Goal: Task Accomplishment & Management: Manage account settings

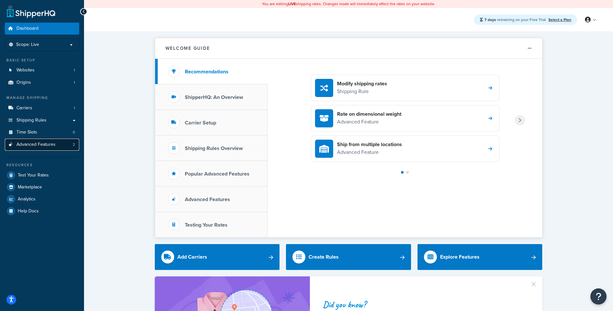
click at [41, 147] on span "Advanced Features" at bounding box center [35, 144] width 39 height 5
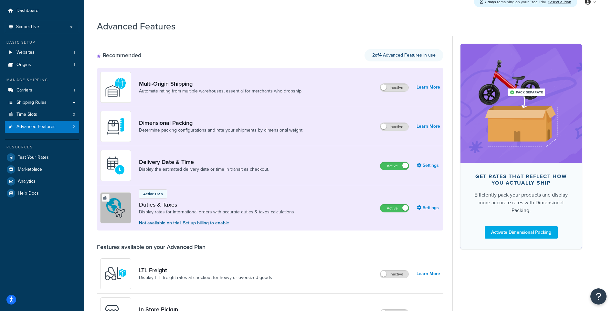
scroll to position [32, 0]
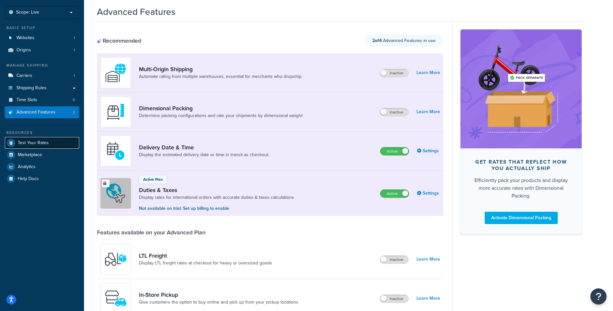
click at [31, 141] on span "Test Your Rates" at bounding box center [33, 142] width 31 height 5
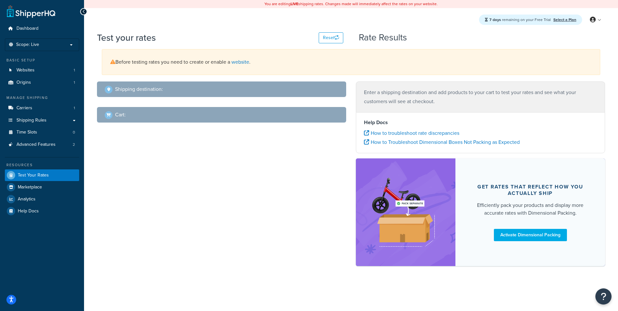
select select "TX"
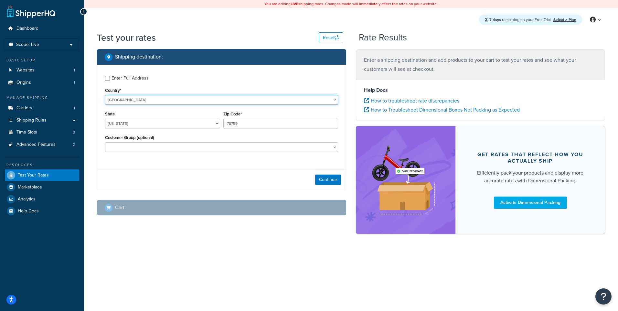
click at [127, 99] on select "United States United Kingdom Afghanistan Åland Islands Albania Algeria American…" at bounding box center [221, 100] width 233 height 10
select select "CA"
click at [105, 95] on select "United States United Kingdom Afghanistan Åland Islands Albania Algeria American…" at bounding box center [221, 100] width 233 height 10
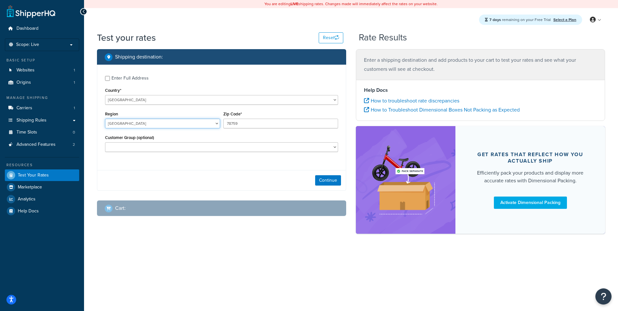
click at [156, 127] on select "Alberta British Columbia Manitoba New Brunswick Newfoundland and Labrador North…" at bounding box center [162, 124] width 115 height 10
click at [155, 146] on select "Logged In Not Logged in Retail Wholesale" at bounding box center [221, 147] width 233 height 10
select select "Retail"
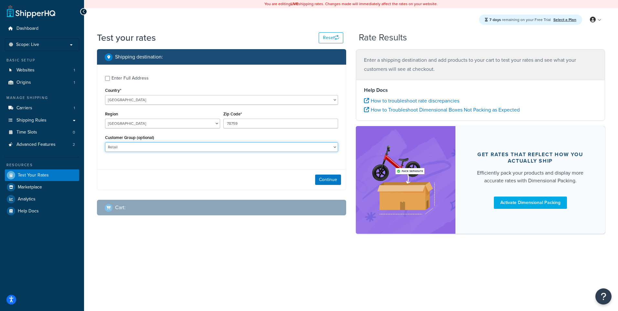
click at [105, 143] on select "Logged In Not Logged in Retail Wholesale" at bounding box center [221, 147] width 233 height 10
click at [323, 182] on button "Continue" at bounding box center [328, 180] width 26 height 10
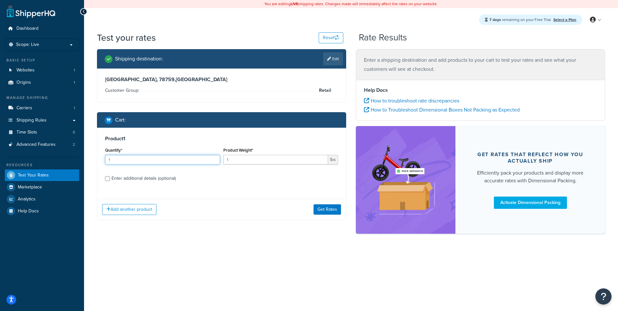
click at [150, 163] on input "1" at bounding box center [162, 160] width 115 height 10
click at [159, 182] on div "Enter additional details (optional)" at bounding box center [144, 178] width 64 height 9
click at [110, 181] on input "Enter additional details (optional)" at bounding box center [107, 178] width 5 height 5
checkbox input "true"
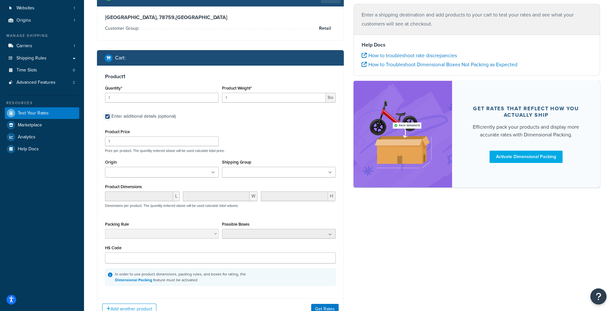
scroll to position [65, 0]
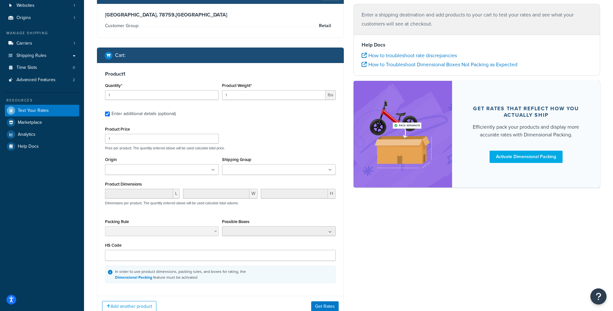
click at [263, 166] on input "Shipping Group" at bounding box center [252, 169] width 57 height 7
click at [265, 134] on div "Product Price 1 Price per product. The quantity entered above will be used calc…" at bounding box center [220, 138] width 234 height 26
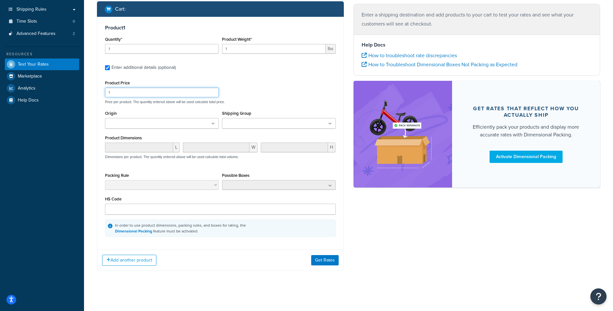
scroll to position [113, 0]
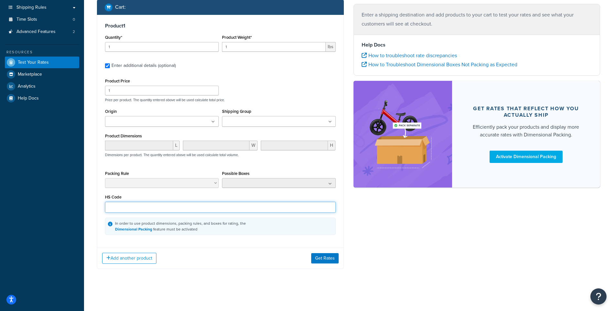
click at [180, 209] on input "HS Code" at bounding box center [220, 207] width 231 height 11
paste input "8525.89.4000"
type input "8525.89.4000"
click at [323, 256] on button "Get Rates" at bounding box center [324, 258] width 27 height 10
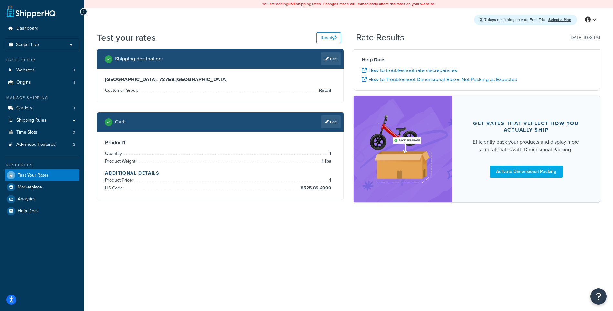
scroll to position [0, 0]
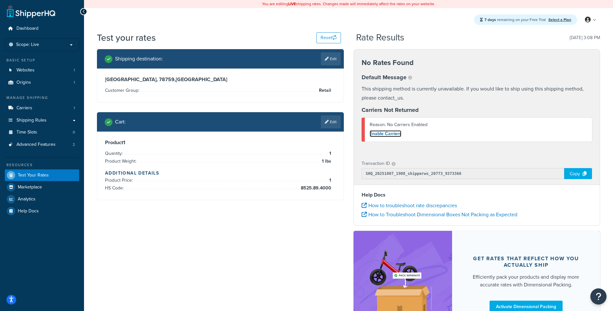
click at [390, 133] on link "Enable Carriers" at bounding box center [386, 133] width 32 height 7
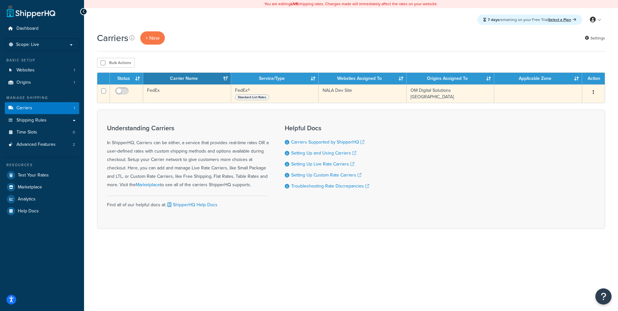
click at [123, 86] on td at bounding box center [126, 93] width 33 height 18
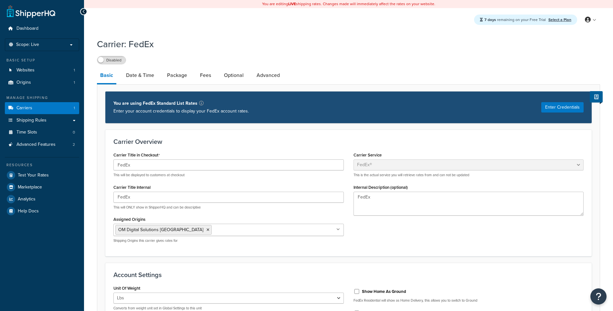
select select "fedEx"
select select "REGULAR_PICKUP"
select select "YOUR_PACKAGING"
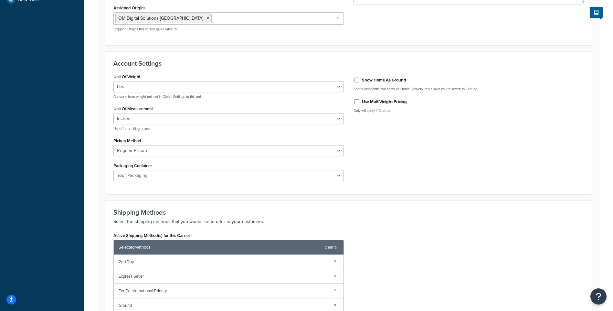
scroll to position [226, 0]
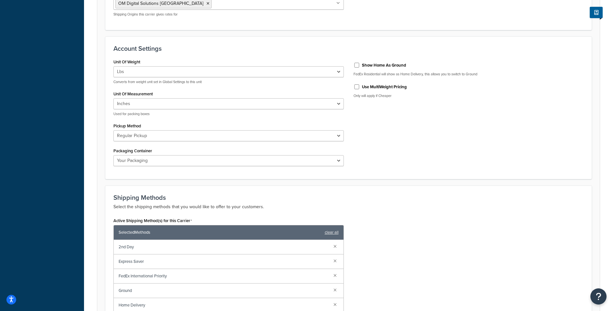
click at [387, 64] on label "Show Home As Ground" at bounding box center [384, 65] width 44 height 6
click at [360, 64] on input "Show Home As Ground" at bounding box center [357, 65] width 6 height 5
click at [387, 65] on label "Show Home As Ground" at bounding box center [384, 65] width 44 height 6
click at [360, 65] on input "Show Home As Ground" at bounding box center [357, 65] width 6 height 5
checkbox input "false"
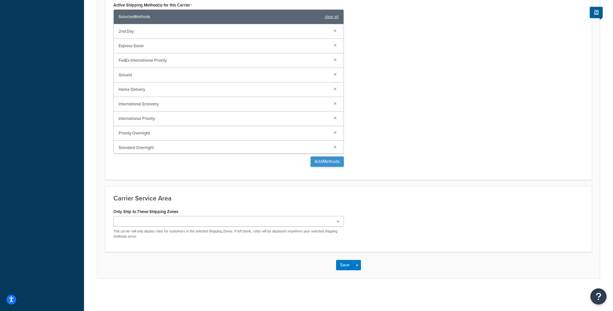
scroll to position [443, 0]
click at [342, 261] on button "Save" at bounding box center [344, 265] width 17 height 10
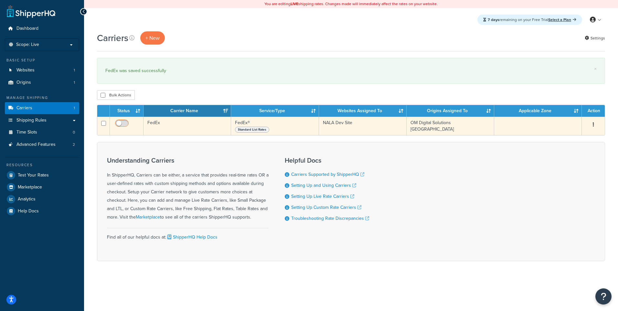
click at [125, 124] on input "checkbox" at bounding box center [123, 125] width 18 height 8
checkbox input "true"
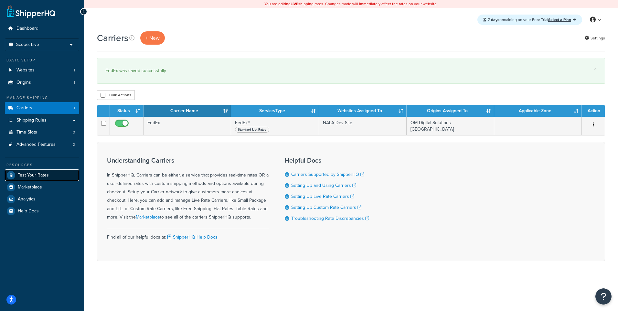
click at [48, 171] on link "Test Your Rates" at bounding box center [42, 175] width 74 height 12
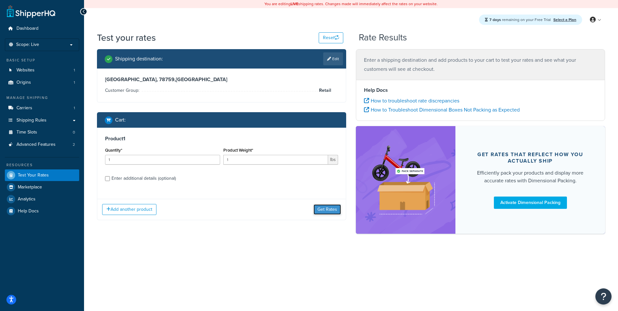
click at [328, 206] on button "Get Rates" at bounding box center [327, 209] width 27 height 10
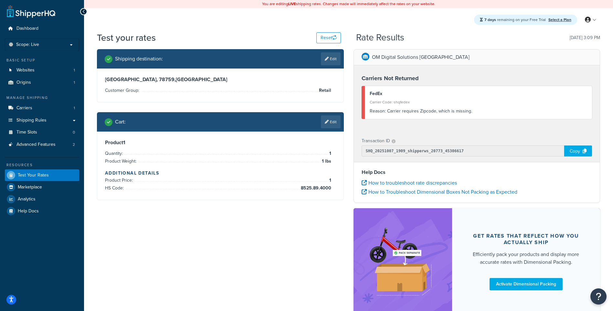
click at [330, 62] on link "Edit" at bounding box center [331, 58] width 20 height 13
select select "CA"
select select "Retail"
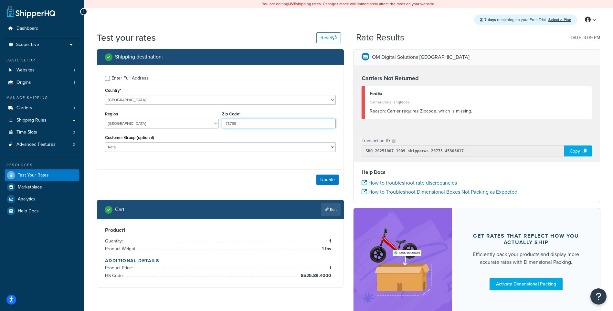
click at [258, 124] on input "78759" at bounding box center [279, 124] width 114 height 10
click at [186, 165] on div "Enter Full Address Country* United States United Kingdom Afghanistan Åland Isla…" at bounding box center [220, 115] width 246 height 100
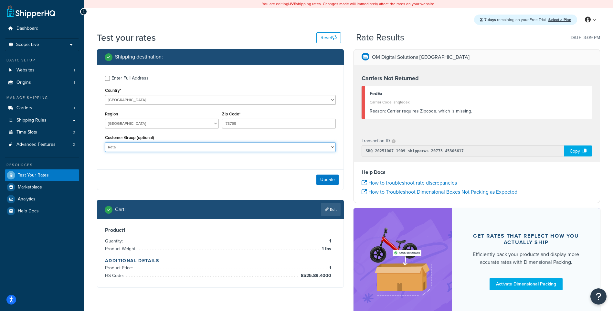
click at [128, 147] on select "Logged In Not Logged in Retail Wholesale" at bounding box center [220, 147] width 231 height 10
click at [133, 165] on div "Enter Full Address Country* United States United Kingdom Afghanistan Åland Isla…" at bounding box center [220, 115] width 246 height 100
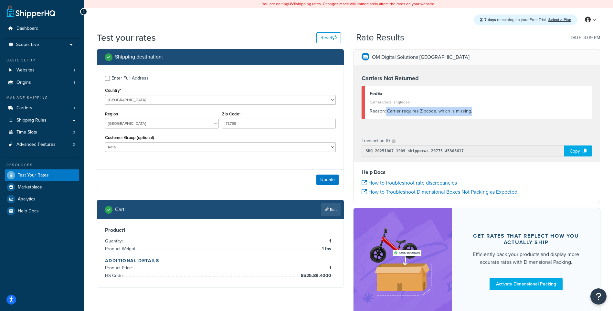
drag, startPoint x: 387, startPoint y: 112, endPoint x: 476, endPoint y: 111, distance: 88.9
click at [476, 111] on div "Reason: Carrier requires Zipcode, which is missing." at bounding box center [479, 111] width 218 height 9
drag, startPoint x: 475, startPoint y: 111, endPoint x: 389, endPoint y: 112, distance: 86.6
click at [389, 112] on div "Reason: Carrier requires Zipcode, which is missing." at bounding box center [479, 111] width 218 height 9
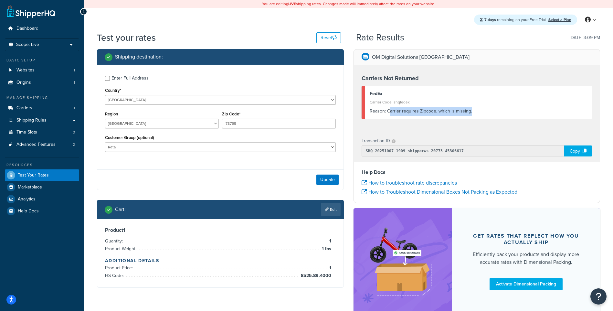
click at [389, 112] on div "Reason: Carrier requires Zipcode, which is missing." at bounding box center [479, 111] width 218 height 9
drag, startPoint x: 385, startPoint y: 112, endPoint x: 471, endPoint y: 113, distance: 86.3
click at [471, 113] on div "Reason: Carrier requires Zipcode, which is missing." at bounding box center [479, 111] width 218 height 9
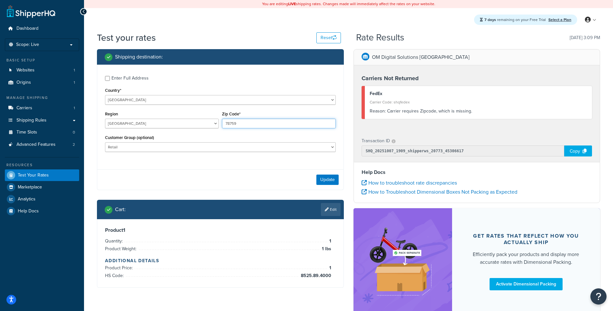
click at [278, 125] on input "78759" at bounding box center [279, 124] width 114 height 10
paste input "H2V 1Y1"
type input "H2V 1Y1"
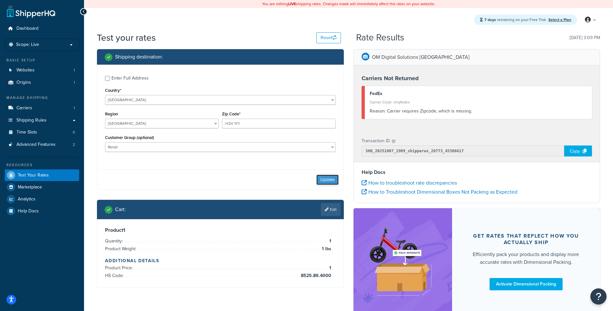
click at [319, 177] on button "Update" at bounding box center [327, 180] width 22 height 10
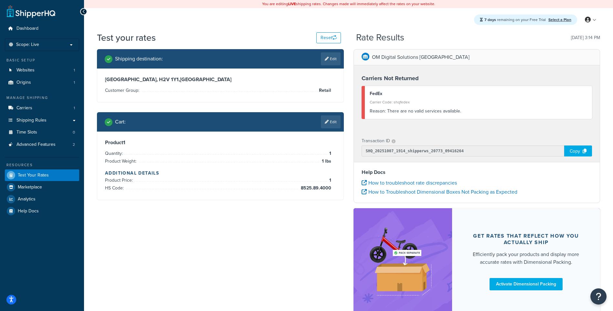
click at [413, 112] on div "Reason: There are no valid services available." at bounding box center [479, 111] width 218 height 9
drag, startPoint x: 413, startPoint y: 112, endPoint x: 432, endPoint y: 111, distance: 18.4
click at [432, 111] on div "Reason: There are no valid services available." at bounding box center [479, 111] width 218 height 9
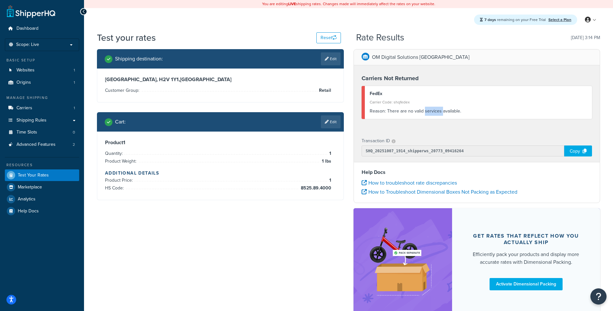
click at [432, 111] on div "Reason: There are no valid services available." at bounding box center [479, 111] width 218 height 9
click at [47, 84] on link "Origins 1" at bounding box center [42, 83] width 74 height 12
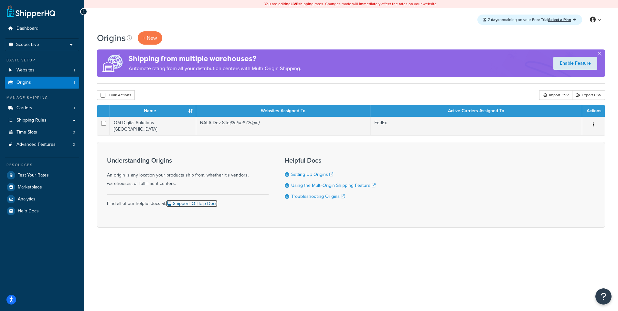
click at [178, 201] on link "ShipperHQ Help Docs" at bounding box center [191, 203] width 51 height 7
click at [34, 173] on span "Test Your Rates" at bounding box center [33, 175] width 31 height 5
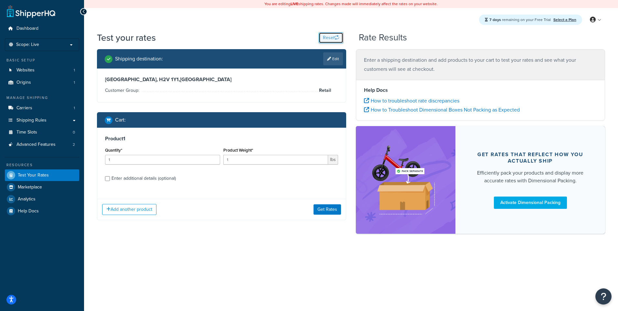
click at [335, 36] on icon "button" at bounding box center [337, 37] width 5 height 5
select select "TX"
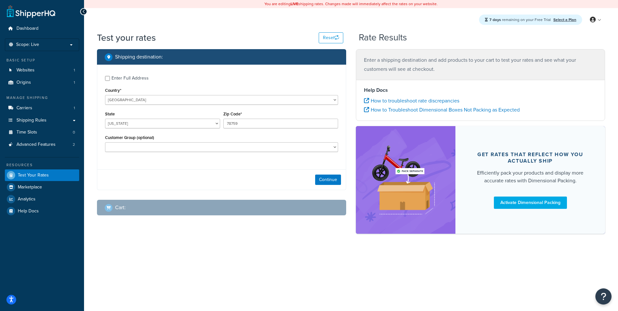
click at [122, 80] on div "Enter Full Address" at bounding box center [130, 78] width 37 height 9
click at [110, 80] on input "Enter Full Address" at bounding box center [107, 78] width 5 height 5
checkbox input "true"
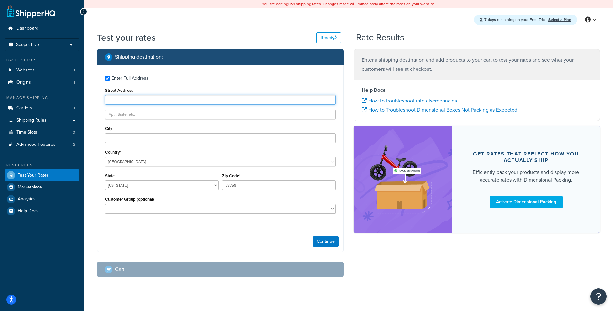
click at [142, 104] on input "Street Address" at bounding box center [220, 100] width 231 height 10
type input "1011 Rosedale Ave Ste 100"
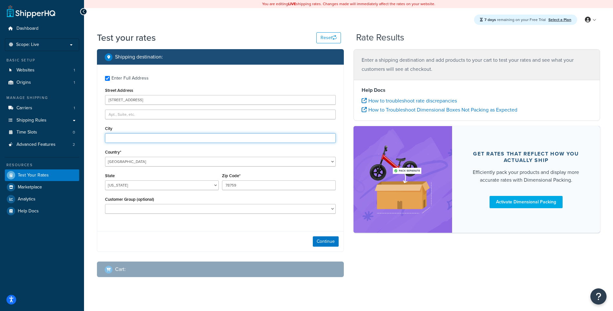
type input "Middletown"
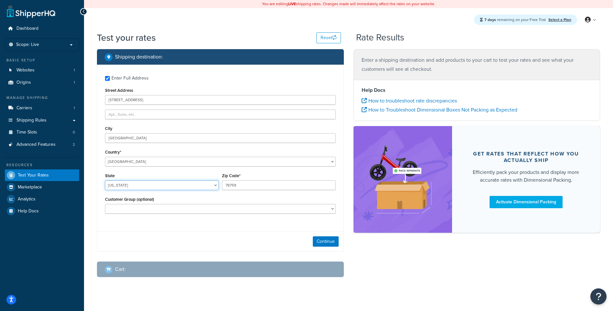
select select "PA"
click at [144, 103] on input "1011 Rosedale Ave Ste 100" at bounding box center [220, 100] width 231 height 10
click at [144, 100] on input "1011 Rosedale Ave Ste 100" at bounding box center [220, 100] width 231 height 10
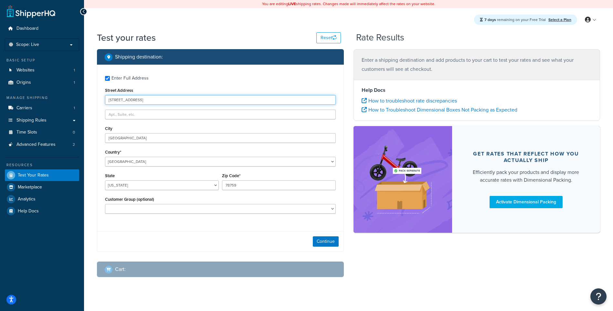
type input "400 2nd ave"
type input "a"
type input "17D"
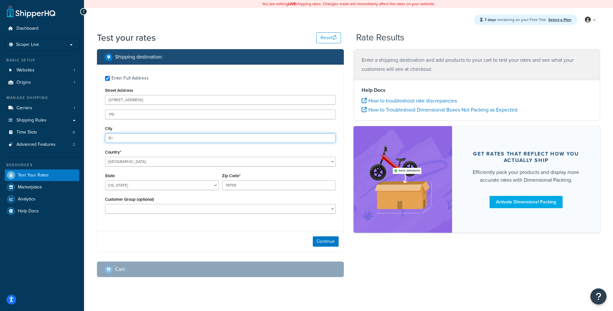
type input "B"
type input "New York"
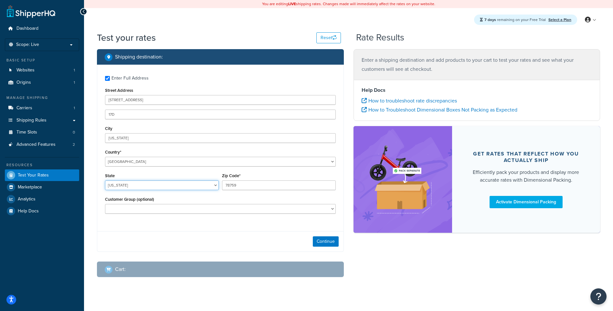
click at [170, 184] on select "Alabama Alaska American Samoa Arizona Arkansas Armed Forces Americas Armed Forc…" at bounding box center [162, 185] width 114 height 10
select select "NY"
click at [105, 181] on select "Alabama Alaska American Samoa Arizona Arkansas Armed Forces Americas Armed Forc…" at bounding box center [162, 185] width 114 height 10
click at [247, 190] on input "78759" at bounding box center [279, 185] width 114 height 10
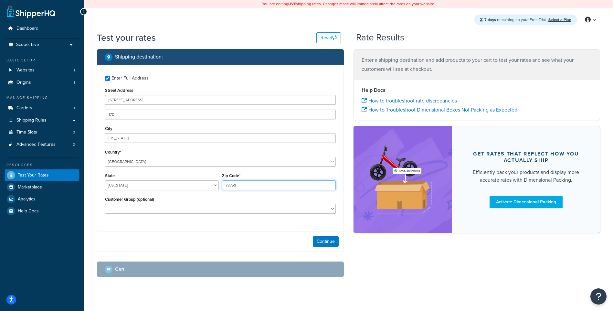
click at [247, 190] on input "78759" at bounding box center [279, 185] width 114 height 10
type input "10010"
click at [212, 222] on div "Enter Full Address Street Address 400 2nd ave 17D City New York Country* United…" at bounding box center [220, 146] width 246 height 162
click at [248, 213] on select "Logged In Not Logged in Retail Wholesale" at bounding box center [220, 209] width 231 height 10
click at [249, 210] on select "Logged In Not Logged in Retail Wholesale" at bounding box center [220, 209] width 231 height 10
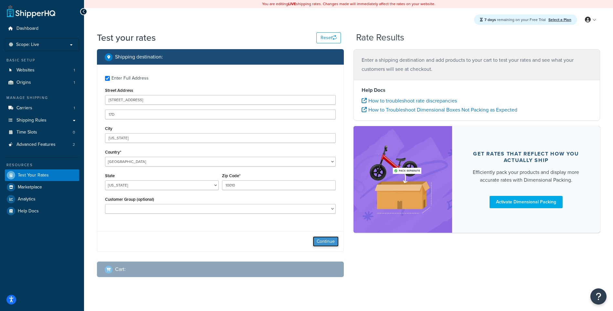
click at [323, 240] on button "Continue" at bounding box center [326, 241] width 26 height 10
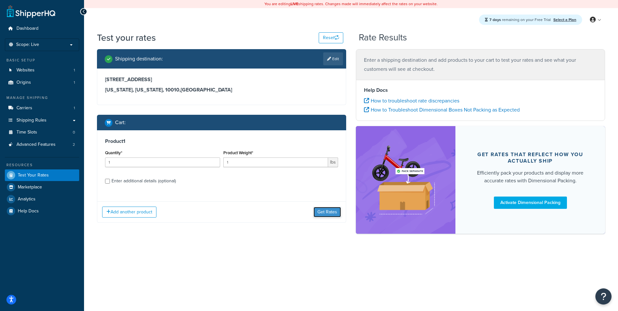
click at [323, 214] on button "Get Rates" at bounding box center [327, 212] width 27 height 10
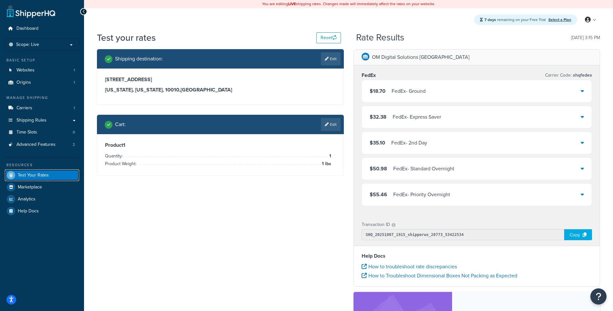
click at [42, 171] on link "Test Your Rates" at bounding box center [42, 175] width 74 height 12
click at [331, 124] on link "Edit" at bounding box center [331, 124] width 20 height 13
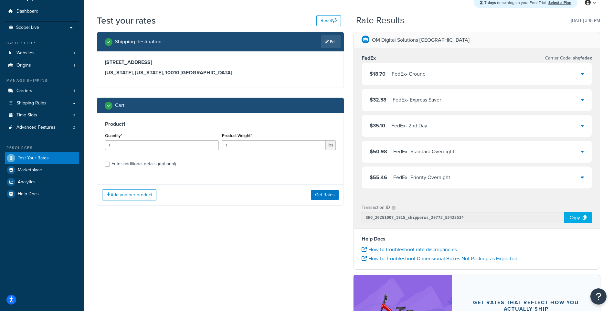
scroll to position [32, 0]
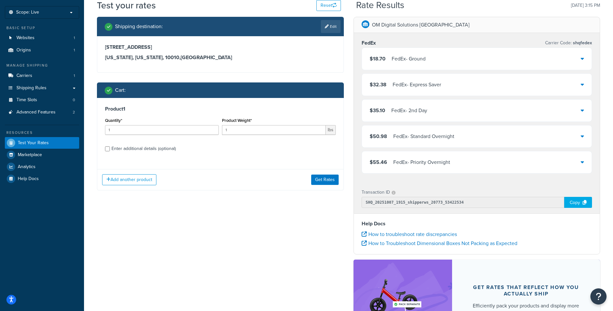
click at [143, 147] on div "Enter additional details (optional)" at bounding box center [144, 148] width 64 height 9
click at [110, 147] on input "Enter additional details (optional)" at bounding box center [107, 148] width 5 height 5
checkbox input "true"
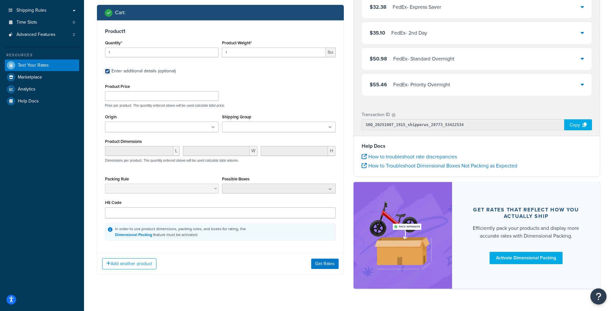
scroll to position [126, 0]
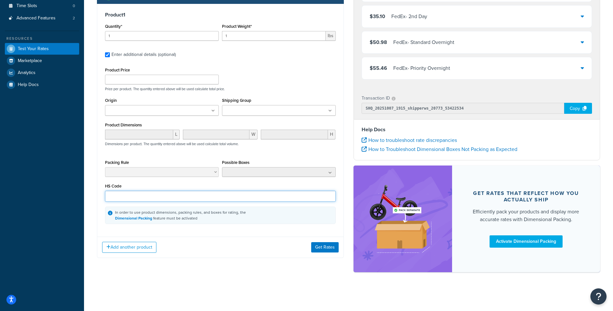
click at [156, 195] on input "HS Code" at bounding box center [220, 196] width 231 height 11
type input "8525.89.4000"
type input "1"
click at [332, 249] on button "Get Rates" at bounding box center [324, 247] width 27 height 10
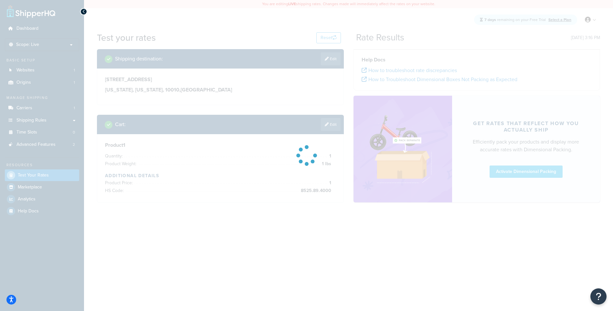
scroll to position [0, 0]
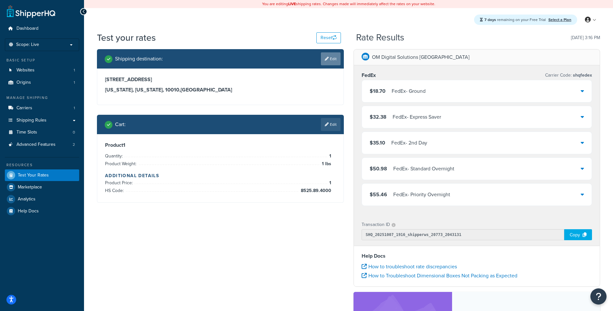
click at [331, 57] on link "Edit" at bounding box center [331, 58] width 20 height 13
select select "NY"
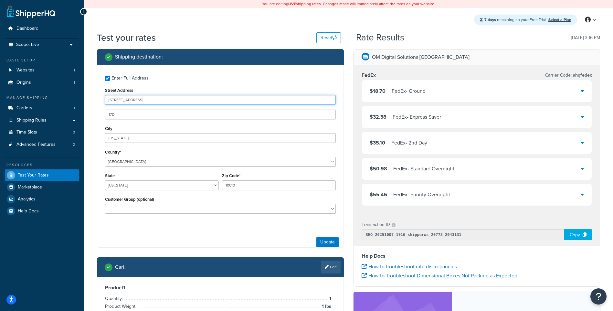
click at [155, 100] on input "400 2nd ave" at bounding box center [220, 100] width 231 height 10
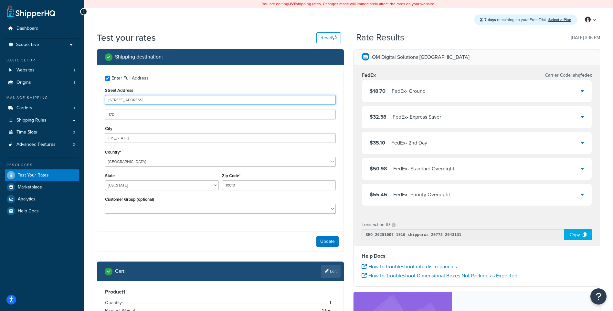
click at [155, 100] on input "400 2nd ave" at bounding box center [220, 100] width 231 height 10
paste input "259 Rue Saint-Viateur O, Montreal"
click at [167, 101] on input "259 Rue Saint-Viateur O, Montreal" at bounding box center [220, 100] width 231 height 10
type input "259 Rue Saint-Viateur O,"
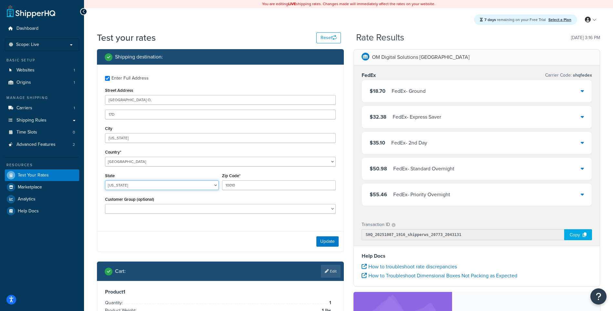
click at [136, 187] on select "Alabama Alaska American Samoa Arizona Arkansas Armed Forces Americas Armed Forc…" at bounding box center [162, 185] width 114 height 10
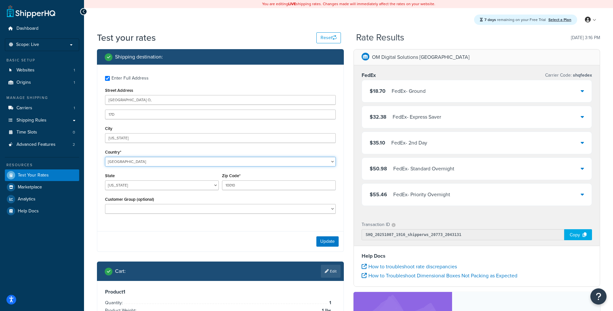
click at [136, 160] on select "United States United Kingdom Afghanistan Åland Islands Albania Algeria American…" at bounding box center [220, 162] width 231 height 10
select select "CA"
click at [105, 157] on select "United States United Kingdom Afghanistan Åland Islands Albania Algeria American…" at bounding box center [220, 162] width 231 height 10
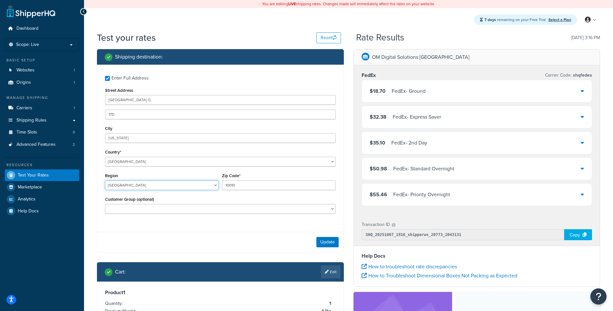
click at [167, 188] on select "Alberta British Columbia Manitoba New Brunswick Newfoundland and Labrador North…" at bounding box center [162, 185] width 114 height 10
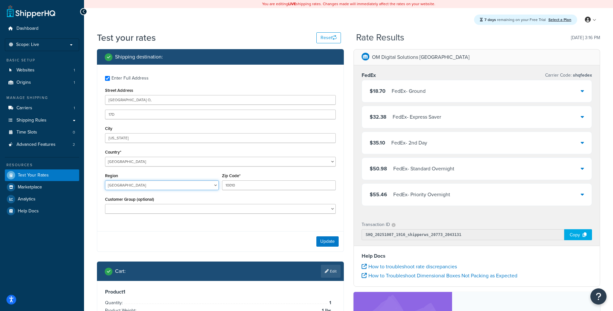
select select "QC"
click at [105, 181] on select "Alberta British Columbia Manitoba New Brunswick Newfoundland and Labrador North…" at bounding box center [162, 185] width 114 height 10
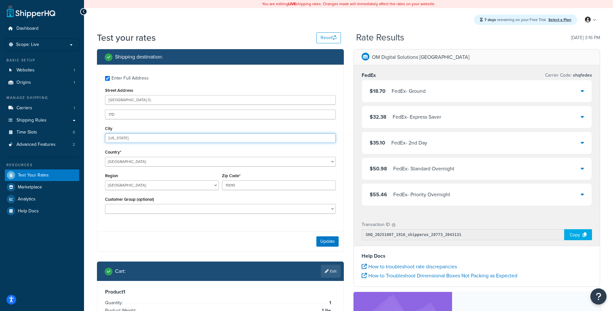
click at [137, 138] on input "New York" at bounding box center [220, 138] width 231 height 10
paste input "Montreal"
type input "Montreal"
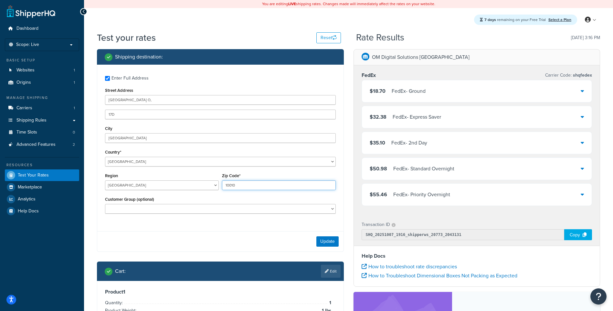
click at [265, 186] on input "10010" at bounding box center [279, 185] width 114 height 10
drag, startPoint x: 256, startPoint y: 187, endPoint x: 247, endPoint y: 186, distance: 9.5
click at [247, 186] on input "10010" at bounding box center [279, 185] width 114 height 10
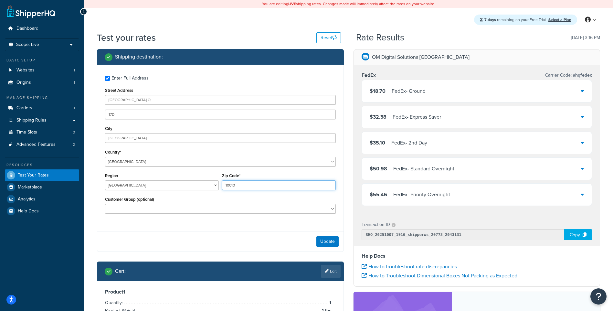
paste input "H2V 1Y1"
type input "H2V 1Y1"
click at [333, 238] on button "Update" at bounding box center [327, 241] width 22 height 10
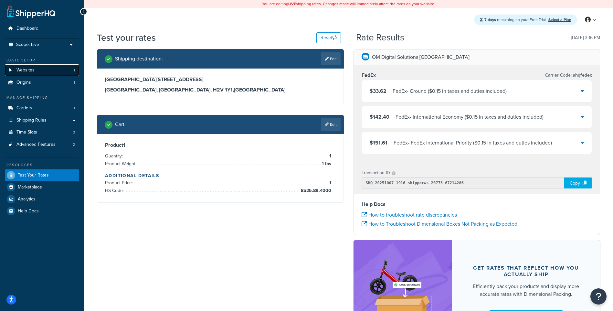
click at [57, 73] on link "Websites 1" at bounding box center [42, 70] width 74 height 12
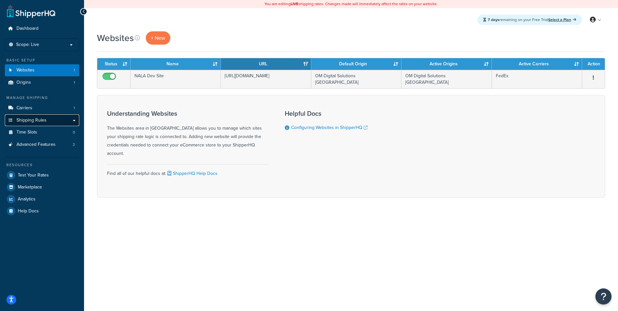
click at [38, 120] on span "Shipping Rules" at bounding box center [31, 120] width 30 height 5
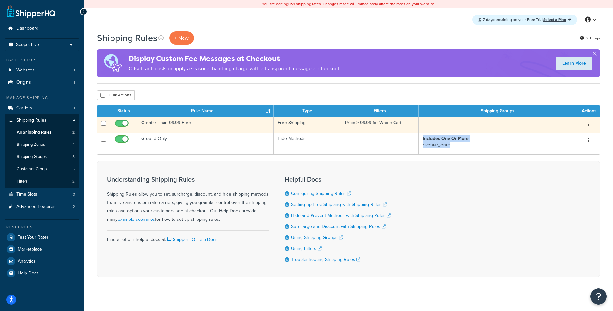
drag, startPoint x: 523, startPoint y: 148, endPoint x: 400, endPoint y: 133, distance: 123.8
click at [400, 133] on tbody "Greater Than 99.99 Free Free Shipping Price ≥ 99.99 for Whole Cart Edit Duplica…" at bounding box center [348, 135] width 503 height 37
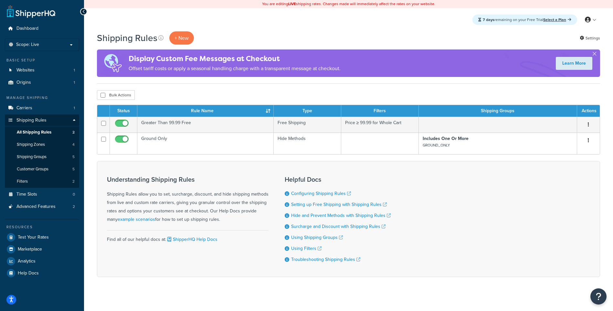
click at [335, 90] on div "Bulk Actions Duplicate [GEOGRAPHIC_DATA]" at bounding box center [348, 95] width 503 height 10
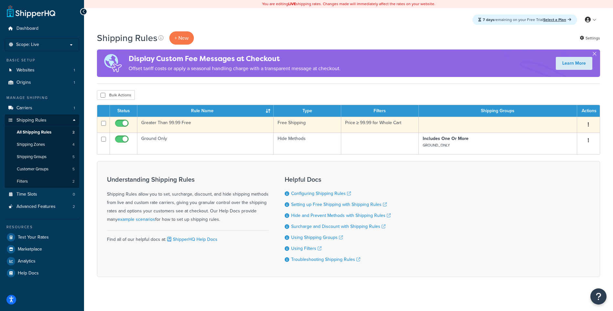
click at [521, 130] on td at bounding box center [498, 125] width 158 height 16
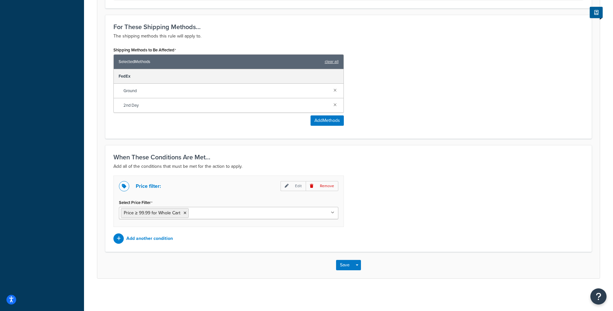
scroll to position [300, 0]
click at [348, 264] on button "Save" at bounding box center [344, 265] width 17 height 10
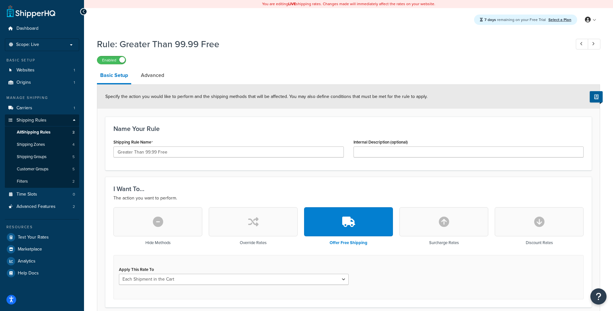
scroll to position [64, 0]
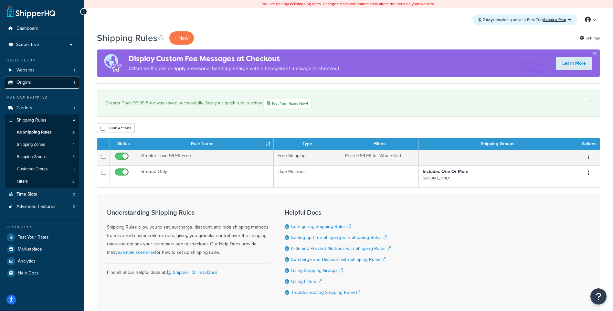
click at [45, 79] on link "Origins 1" at bounding box center [42, 83] width 74 height 12
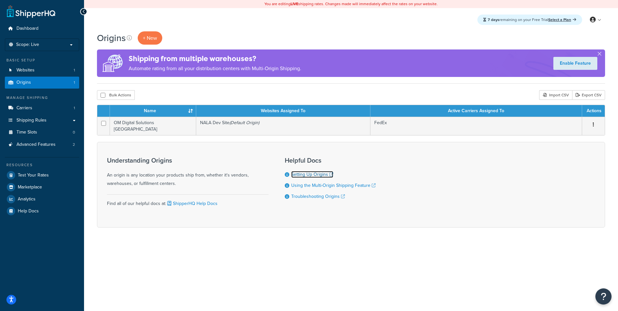
click at [311, 174] on link "Setting Up Origins" at bounding box center [312, 174] width 42 height 7
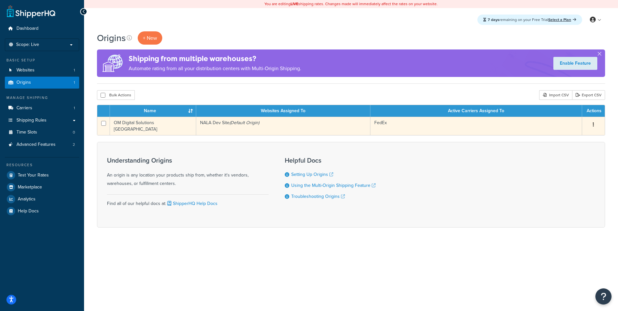
click at [147, 121] on td "OM Digital Solutions [GEOGRAPHIC_DATA]" at bounding box center [153, 126] width 86 height 18
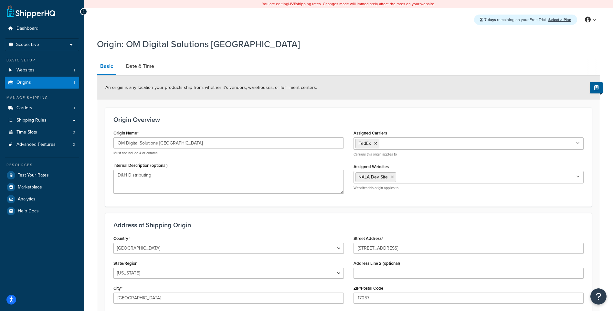
select select "38"
click at [412, 175] on ul "NALA Dev Site" at bounding box center [469, 177] width 230 height 12
click at [437, 181] on ul "NALA Dev Site" at bounding box center [469, 177] width 230 height 12
click at [439, 177] on ul "NALA Dev Site" at bounding box center [469, 177] width 230 height 12
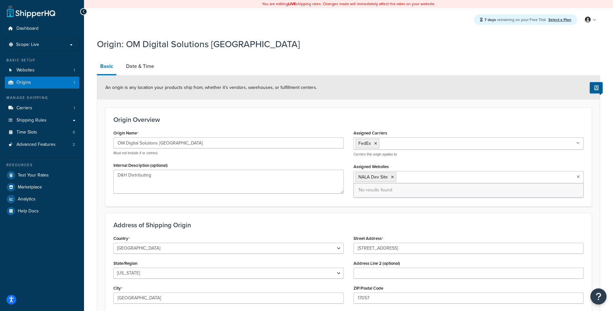
click at [352, 99] on div "An origin is any location your products ship from, whether it’s vendors, wareho…" at bounding box center [348, 88] width 503 height 24
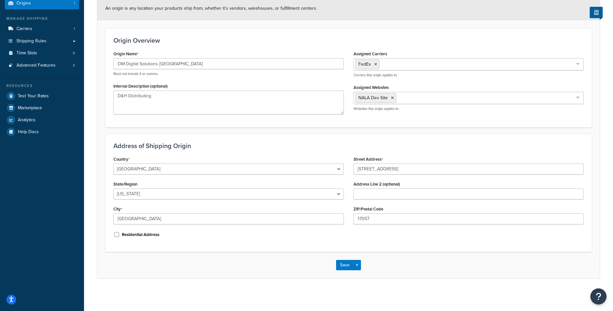
scroll to position [15, 0]
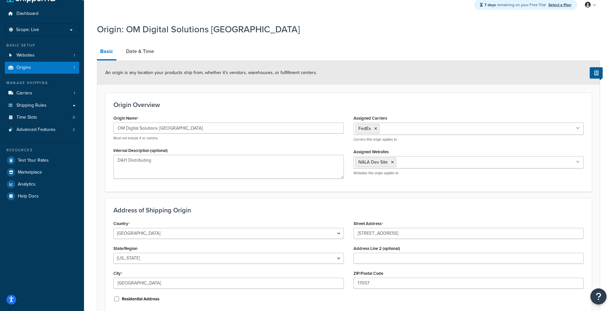
click at [402, 162] on ul "NALA Dev Site" at bounding box center [469, 162] width 230 height 12
click at [236, 43] on div "Origin: OM Digital Solutions [GEOGRAPHIC_DATA] Basic Date & Time An origin is a…" at bounding box center [348, 181] width 503 height 323
click at [47, 158] on span "Test Your Rates" at bounding box center [33, 160] width 31 height 5
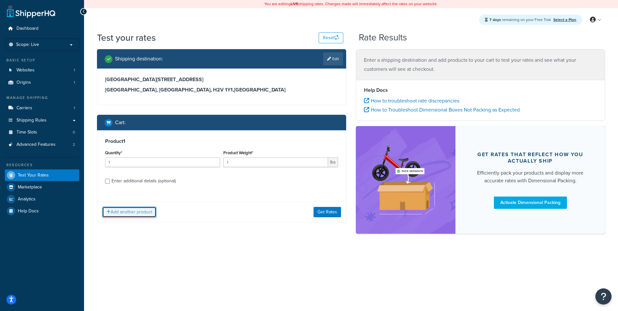
click at [138, 211] on button "Add another product" at bounding box center [129, 212] width 54 height 11
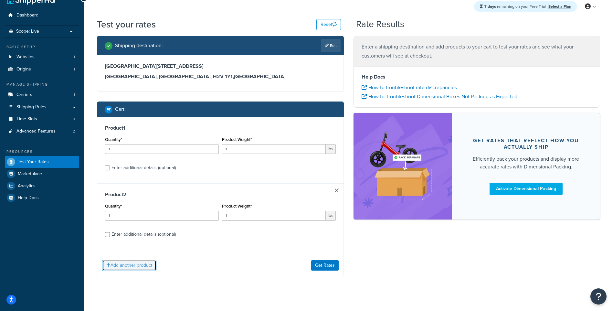
scroll to position [21, 0]
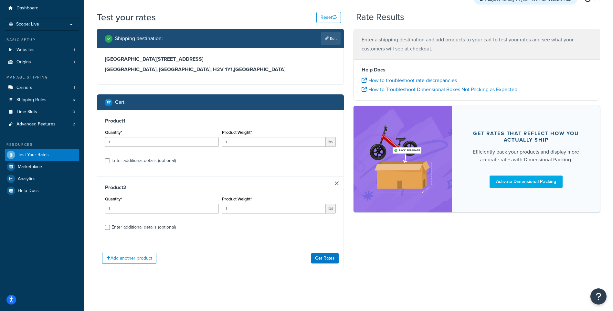
click at [145, 230] on div "Enter additional details (optional)" at bounding box center [144, 227] width 64 height 9
click at [110, 230] on input "Enter additional details (optional)" at bounding box center [107, 227] width 5 height 5
checkbox input "true"
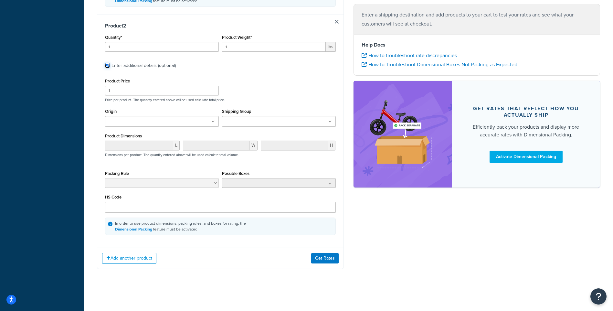
scroll to position [345, 0]
click at [152, 207] on input "HS Code" at bounding box center [220, 207] width 231 height 11
paste input "shipperhq_warehouse"
type input "shipperhq_warehouse"
paste input "8525.89.4000"
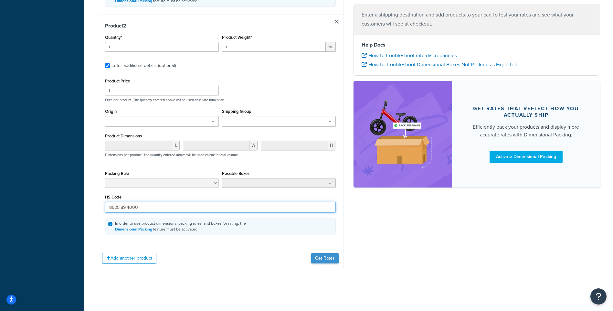
type input "8525.89.4000"
click at [319, 257] on button "Get Rates" at bounding box center [324, 258] width 27 height 10
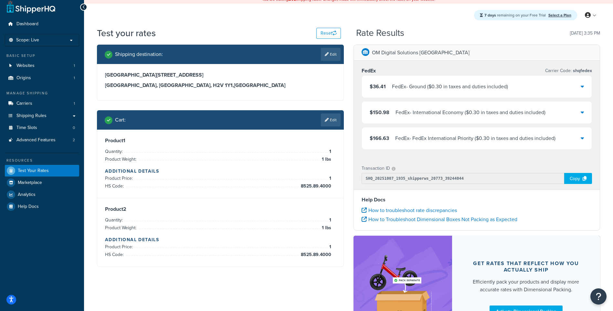
scroll to position [0, 0]
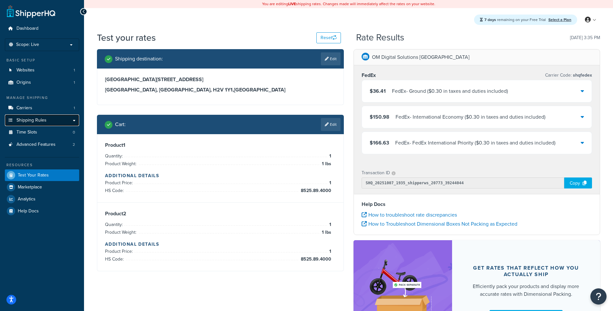
click at [34, 123] on link "Shipping Rules" at bounding box center [42, 120] width 74 height 12
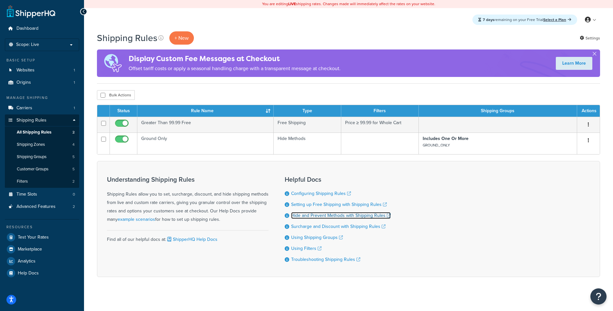
click at [322, 216] on link "Hide and Prevent Methods with Shipping Rules" at bounding box center [341, 215] width 100 height 7
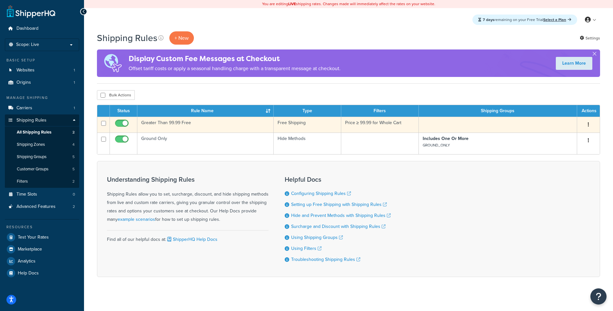
click at [316, 122] on td "Free Shipping" at bounding box center [308, 125] width 68 height 16
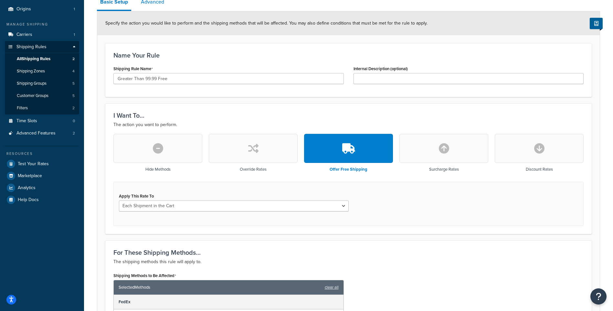
scroll to position [9, 0]
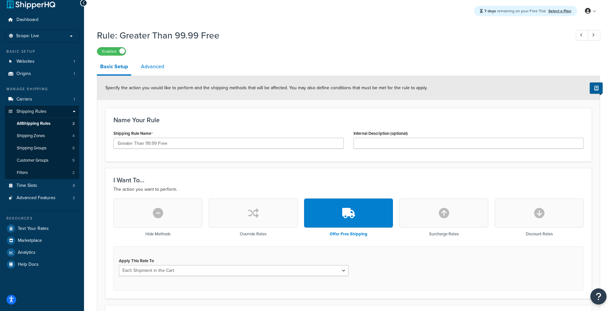
click at [155, 69] on link "Advanced" at bounding box center [153, 67] width 30 height 16
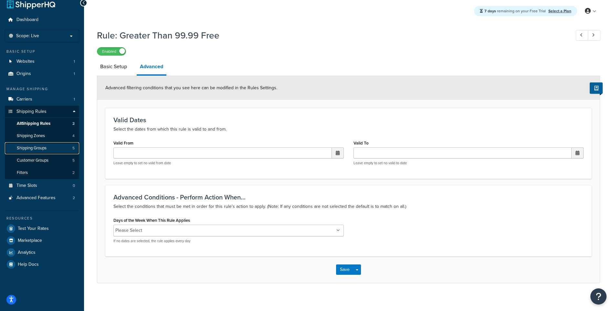
click at [45, 150] on span "Shipping Groups" at bounding box center [32, 147] width 30 height 5
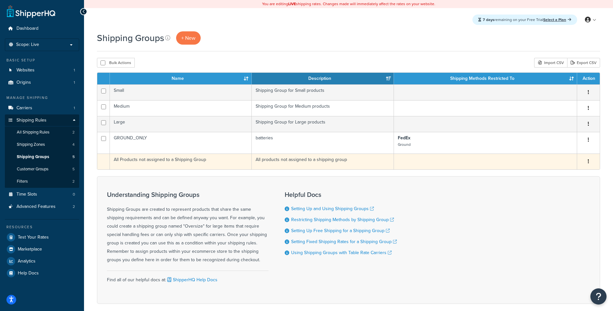
click at [544, 164] on td at bounding box center [485, 162] width 183 height 16
click at [588, 162] on icon "button" at bounding box center [588, 161] width 1 height 5
click at [437, 165] on td at bounding box center [485, 162] width 183 height 16
click at [437, 161] on td at bounding box center [485, 162] width 183 height 16
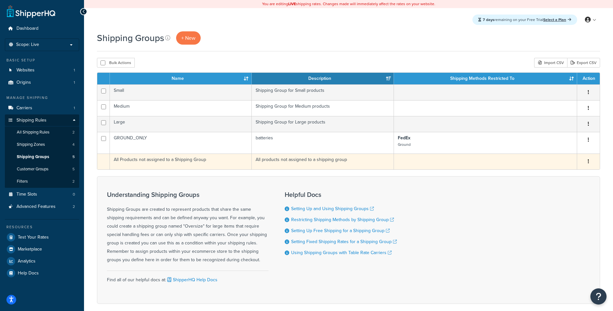
click at [437, 161] on td at bounding box center [485, 162] width 183 height 16
click at [307, 160] on td "All products not assigned to a shipping group" at bounding box center [323, 162] width 142 height 16
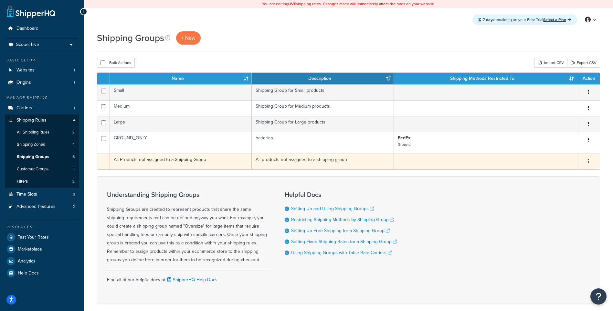
click at [291, 160] on td "All products not assigned to a shipping group" at bounding box center [323, 162] width 142 height 16
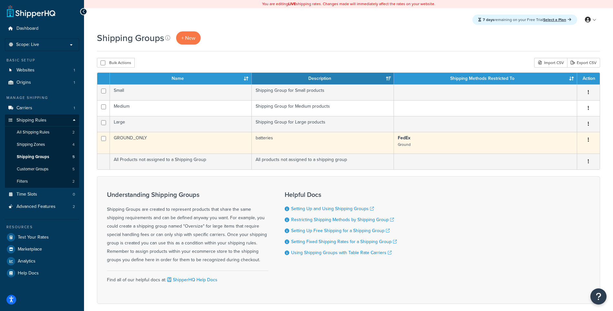
click at [102, 133] on td at bounding box center [103, 143] width 13 height 22
click at [103, 137] on input "checkbox" at bounding box center [103, 138] width 5 height 5
checkbox input "false"
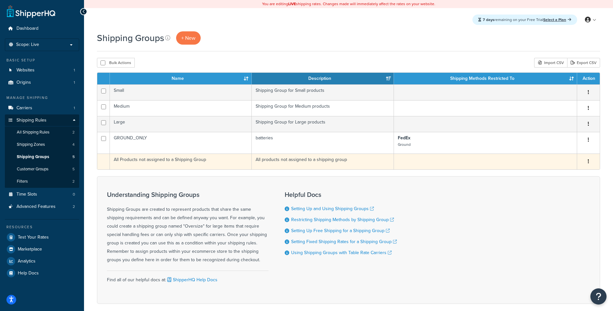
click at [165, 158] on td "All Products not assigned to a Shipping Group" at bounding box center [181, 162] width 142 height 16
click at [588, 161] on icon "button" at bounding box center [588, 161] width 1 height 5
click at [294, 159] on td "All products not assigned to a shipping group" at bounding box center [323, 162] width 142 height 16
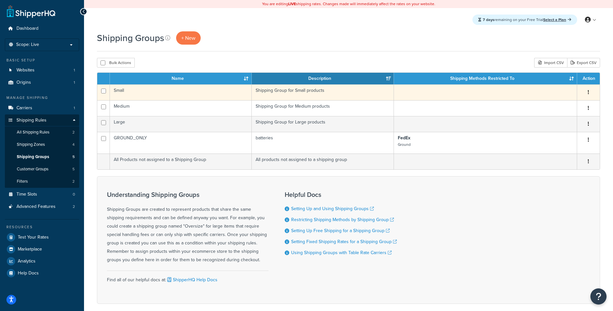
click at [589, 91] on icon "button" at bounding box center [588, 92] width 1 height 5
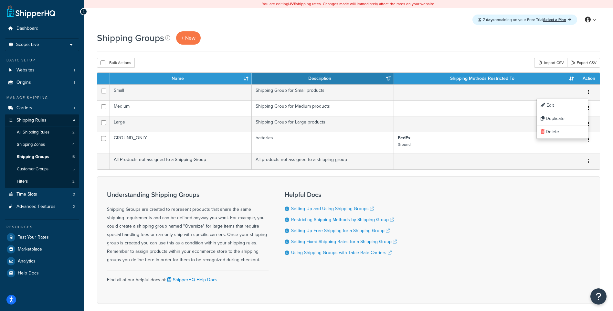
click at [398, 44] on div "Shipping Groups + New" at bounding box center [348, 37] width 503 height 13
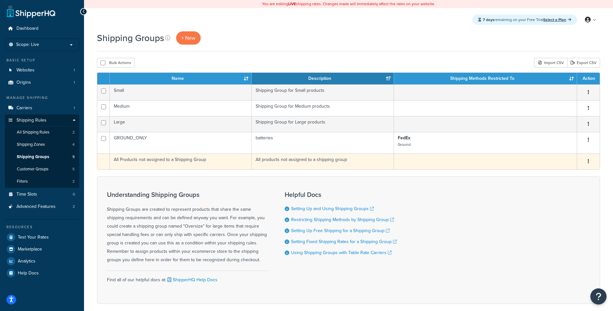
click at [590, 161] on button "button" at bounding box center [588, 161] width 9 height 10
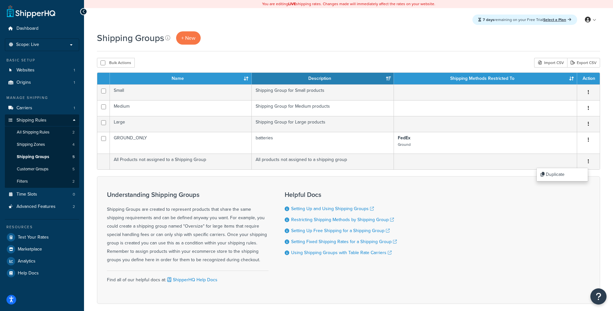
click at [371, 193] on h3 "Helpful Docs" at bounding box center [341, 194] width 112 height 7
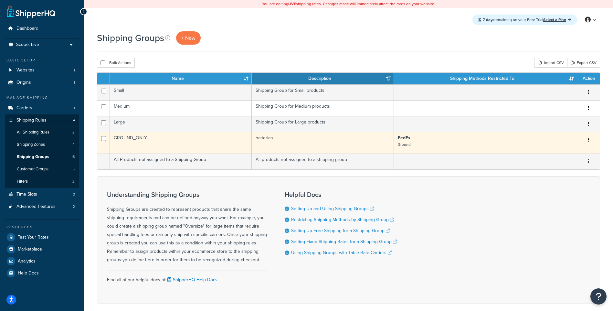
click at [589, 142] on button "button" at bounding box center [588, 140] width 9 height 10
click at [567, 153] on link "Edit" at bounding box center [562, 152] width 51 height 13
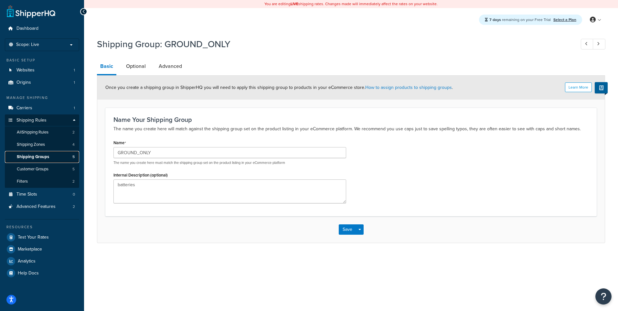
click at [42, 156] on span "Shipping Groups" at bounding box center [33, 156] width 32 height 5
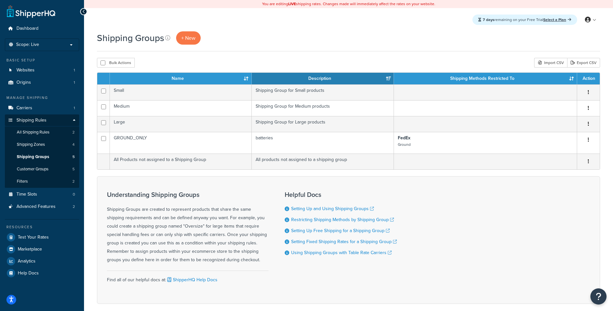
scroll to position [32, 0]
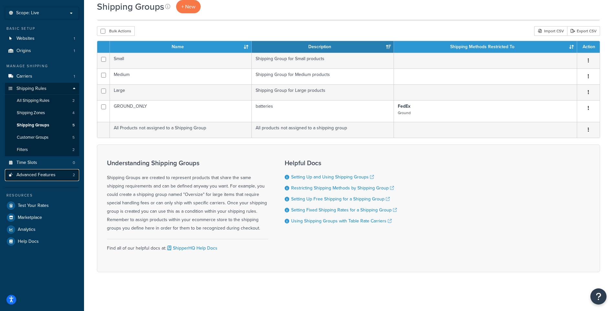
click at [40, 175] on span "Advanced Features" at bounding box center [35, 174] width 39 height 5
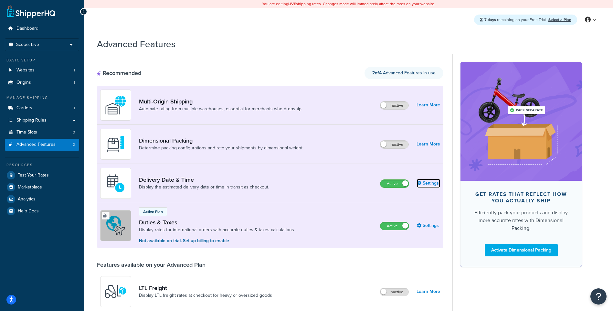
click at [429, 183] on link "Settings" at bounding box center [428, 183] width 23 height 9
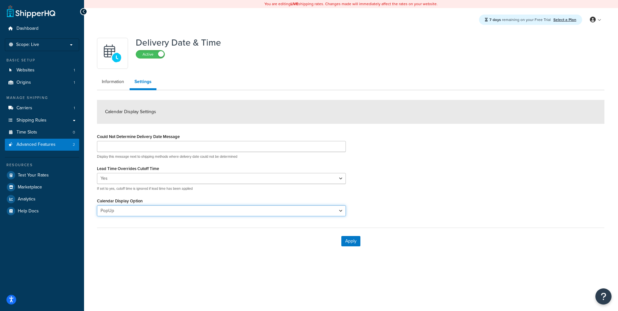
click at [143, 206] on select "PopUp Inline" at bounding box center [221, 210] width 249 height 11
click at [97, 205] on select "PopUp Inline" at bounding box center [221, 210] width 249 height 11
click at [146, 211] on select "PopUp Inline" at bounding box center [221, 210] width 249 height 11
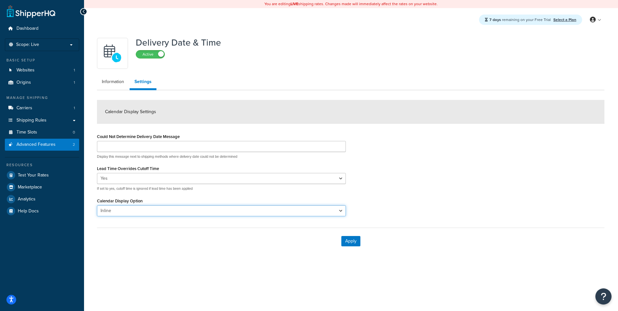
select select "PopUp"
click at [97, 205] on select "PopUp Inline" at bounding box center [221, 210] width 249 height 11
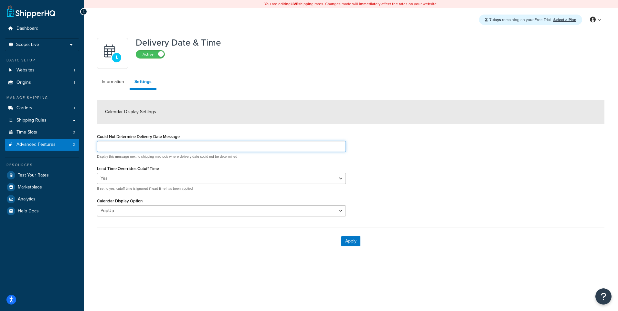
click at [118, 149] on input "Could Not Determine Delivery Date Message" at bounding box center [221, 146] width 249 height 11
click at [113, 84] on link "Information" at bounding box center [113, 81] width 32 height 13
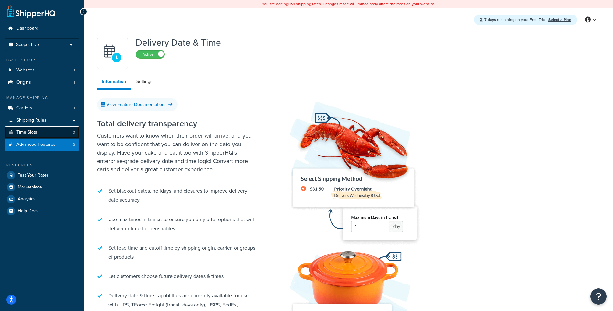
click at [46, 134] on link "Time Slots 0" at bounding box center [42, 132] width 74 height 12
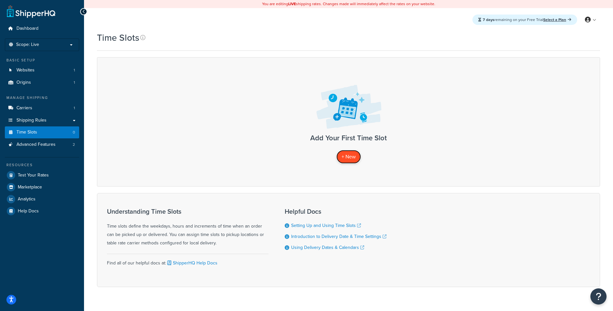
click at [343, 161] on link "+ New" at bounding box center [349, 156] width 25 height 13
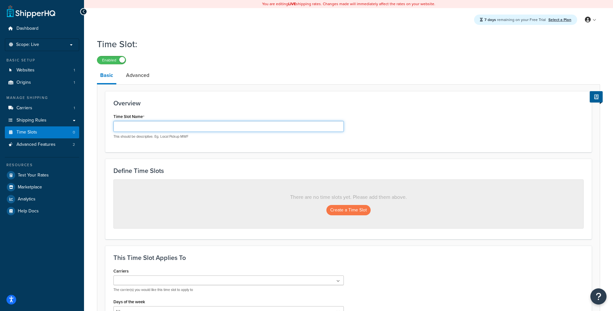
click at [246, 126] on input "Time Slot Name" at bounding box center [228, 126] width 230 height 11
click at [236, 123] on input "Time Slot Name" at bounding box center [228, 126] width 230 height 11
click at [251, 95] on div "Overview Time Slot Name This should be descriptive. Eg. Local Pickup MWF" at bounding box center [348, 121] width 487 height 61
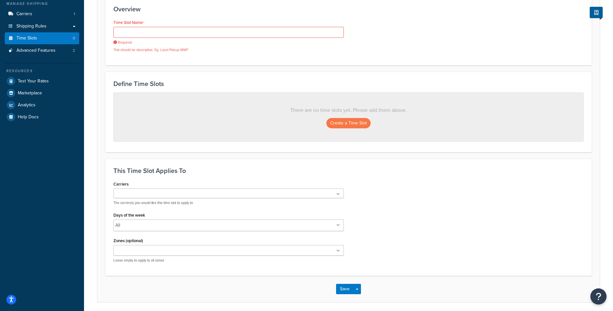
scroll to position [97, 0]
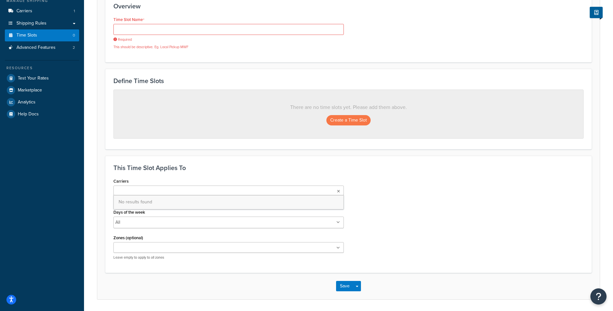
click at [231, 191] on ul at bounding box center [228, 191] width 230 height 10
click at [237, 187] on ul at bounding box center [228, 191] width 230 height 10
click at [227, 149] on div "Define Time Slots There are no time slots yet. Please add them above. Create a …" at bounding box center [348, 109] width 487 height 80
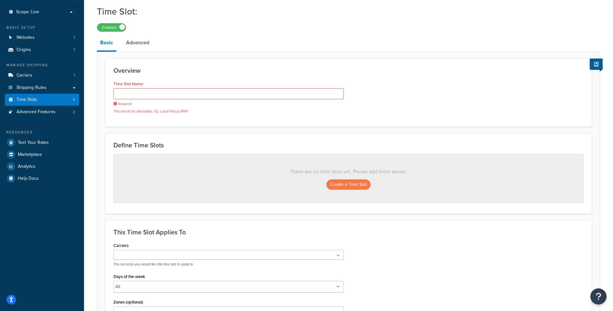
scroll to position [32, 0]
click at [168, 101] on div "Required This should be descriptive. Eg. Local Pickup MWF" at bounding box center [228, 102] width 230 height 26
click at [173, 94] on input "Time Slot Name" at bounding box center [228, 94] width 230 height 11
click at [215, 67] on div "Overview Time Slot Name Required This should be descriptive. Eg. Local Pickup M…" at bounding box center [348, 93] width 487 height 68
click at [120, 29] on span at bounding box center [122, 28] width 6 height 6
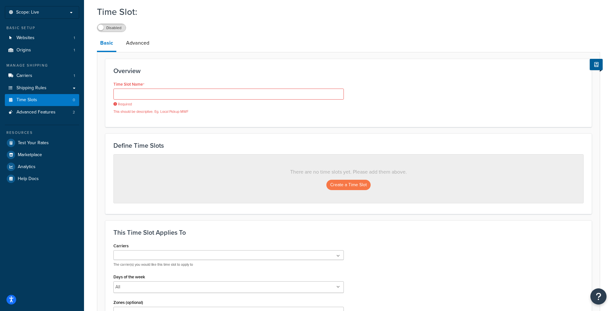
click at [120, 29] on label "Disabled" at bounding box center [111, 28] width 28 height 8
click at [53, 91] on link "Shipping Rules" at bounding box center [42, 88] width 74 height 12
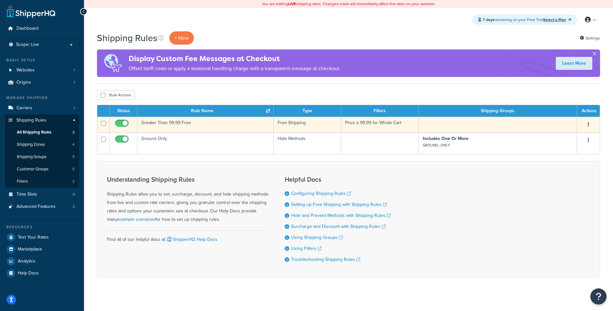
click at [588, 123] on icon "button" at bounding box center [588, 124] width 1 height 5
click at [578, 139] on link "Edit" at bounding box center [567, 136] width 51 height 13
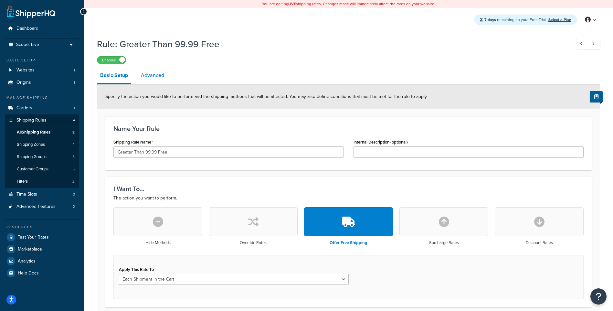
click at [152, 76] on link "Advanced" at bounding box center [153, 76] width 30 height 16
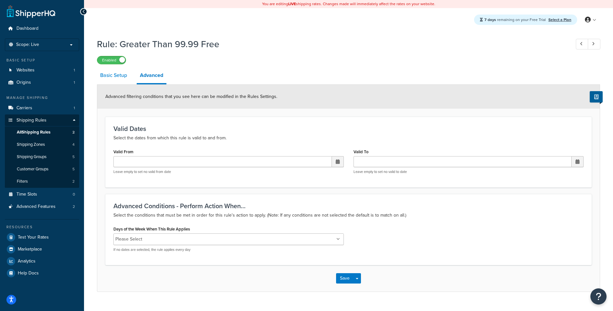
click at [116, 76] on link "Basic Setup" at bounding box center [113, 76] width 33 height 16
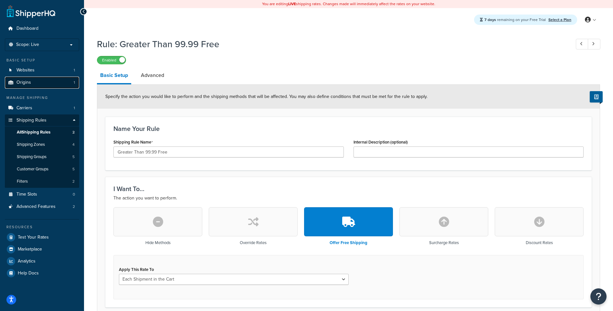
click at [35, 85] on link "Origins 1" at bounding box center [42, 83] width 74 height 12
click at [48, 103] on link "Carriers 1" at bounding box center [42, 108] width 74 height 12
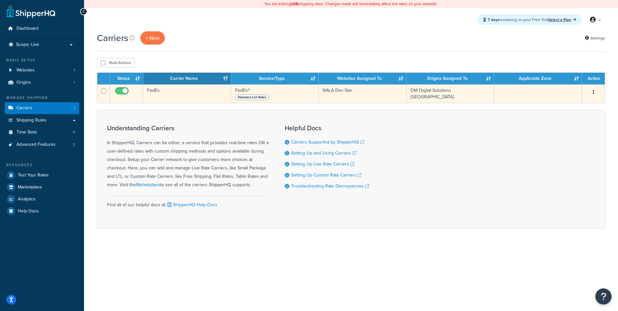
click at [604, 89] on td "Edit Duplicate [GEOGRAPHIC_DATA]" at bounding box center [593, 93] width 23 height 18
click at [596, 92] on button "button" at bounding box center [593, 92] width 9 height 10
click at [584, 106] on link "Edit" at bounding box center [567, 105] width 51 height 13
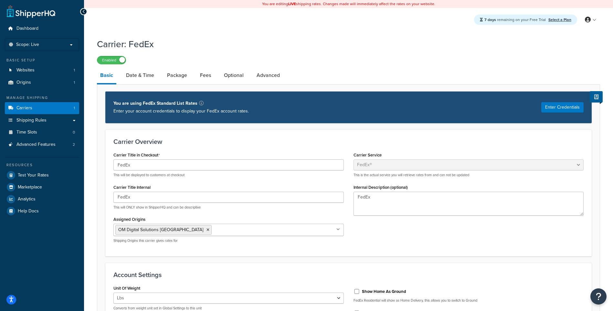
select select "fedEx"
select select "REGULAR_PICKUP"
select select "YOUR_PACKAGING"
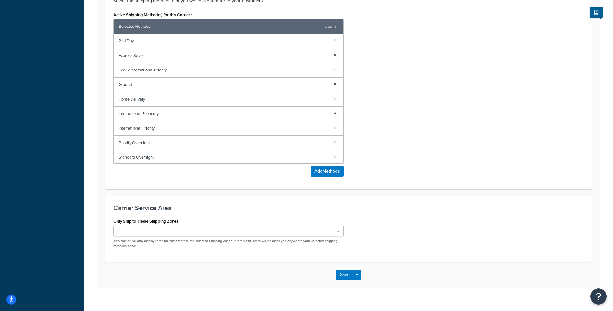
scroll to position [443, 0]
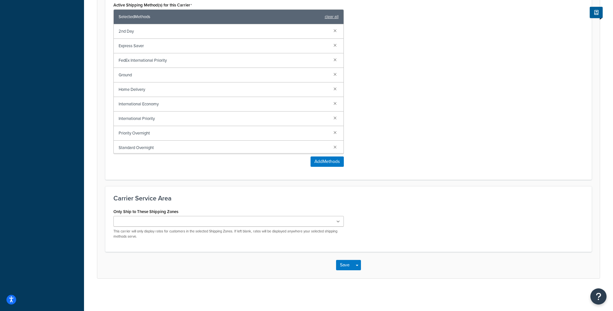
click at [228, 223] on ul at bounding box center [228, 221] width 230 height 11
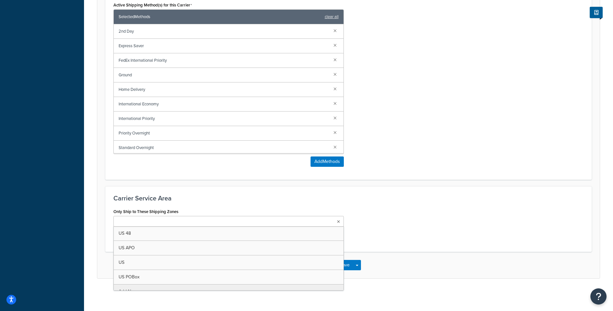
click at [259, 201] on h3 "Carrier Service Area" at bounding box center [348, 198] width 470 height 7
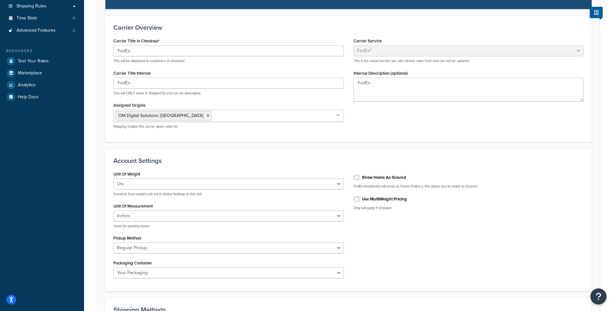
scroll to position [0, 0]
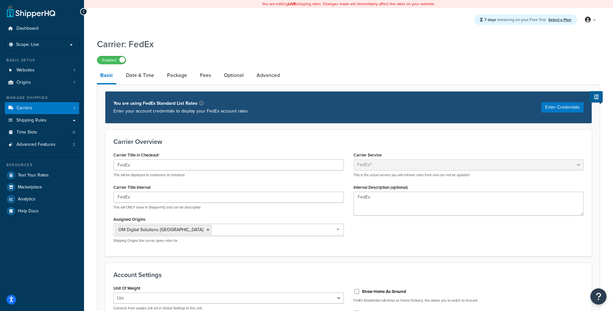
click at [30, 11] on link at bounding box center [31, 11] width 48 height 13
click at [47, 108] on link "Carriers 1" at bounding box center [42, 108] width 74 height 12
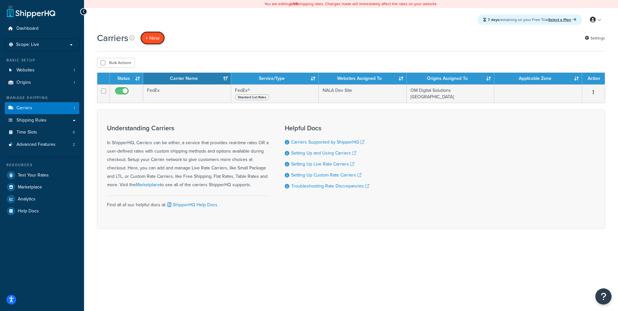
click at [149, 36] on button "+ New" at bounding box center [152, 37] width 25 height 13
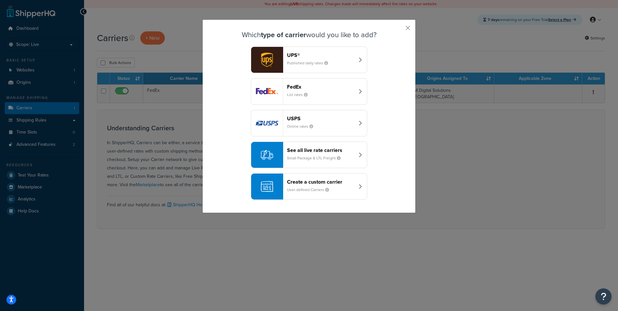
click at [306, 57] on header "UPS®" at bounding box center [321, 55] width 68 height 6
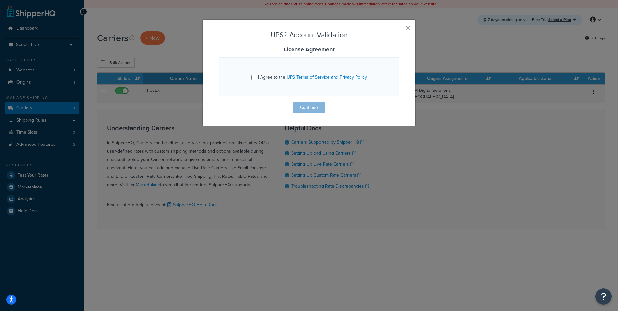
click at [268, 76] on span "I Agree to the UPS Terms of Service and Privacy Policy" at bounding box center [312, 77] width 109 height 7
click at [256, 76] on input "I Agree to the UPS Terms of Service and Privacy Policy" at bounding box center [254, 77] width 5 height 5
checkbox input "true"
click at [301, 106] on button "Continue" at bounding box center [309, 107] width 32 height 10
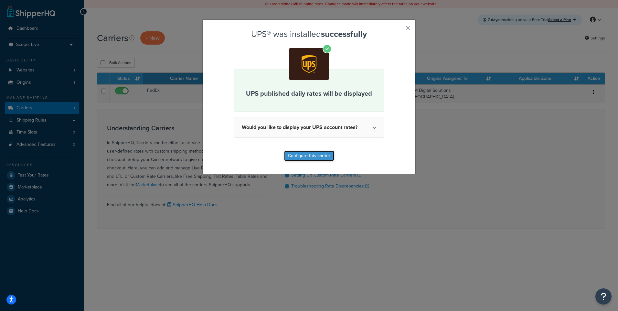
click at [316, 154] on button "Configure this carrier" at bounding box center [309, 156] width 50 height 10
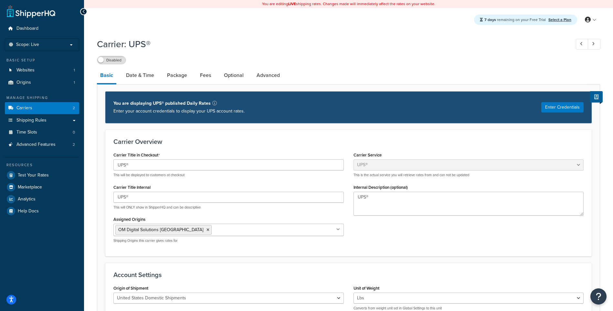
select select "ups"
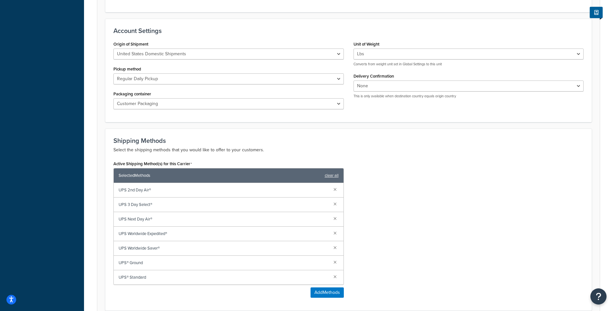
scroll to position [259, 0]
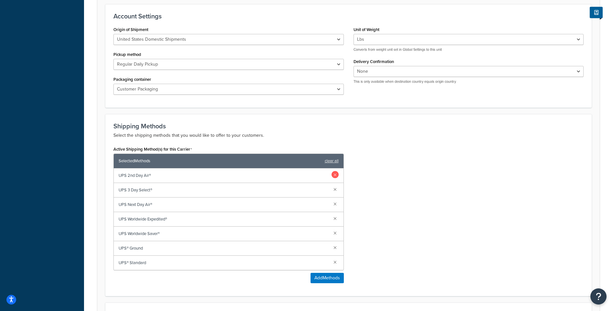
click at [337, 174] on link at bounding box center [335, 174] width 7 height 7
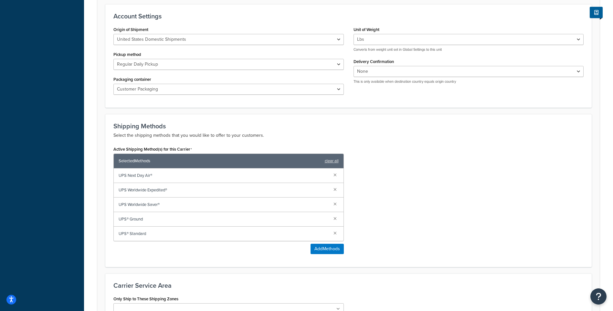
click at [337, 174] on link at bounding box center [335, 174] width 7 height 7
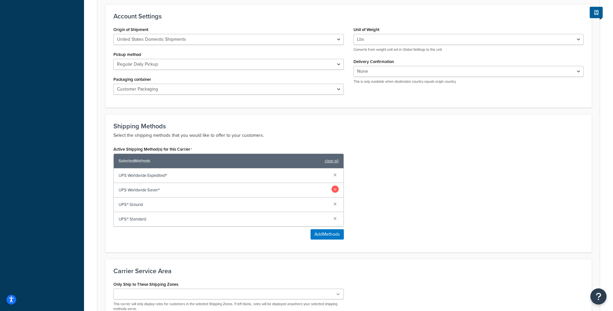
click at [334, 189] on link at bounding box center [335, 189] width 7 height 7
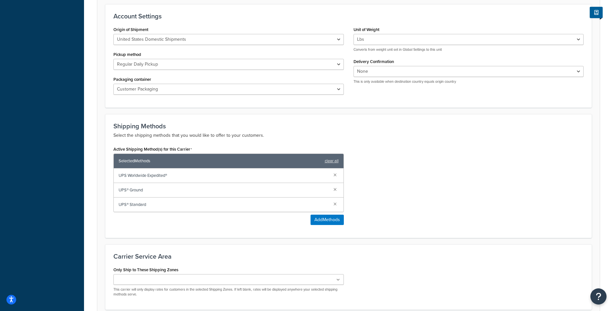
click at [334, 189] on link at bounding box center [335, 189] width 7 height 7
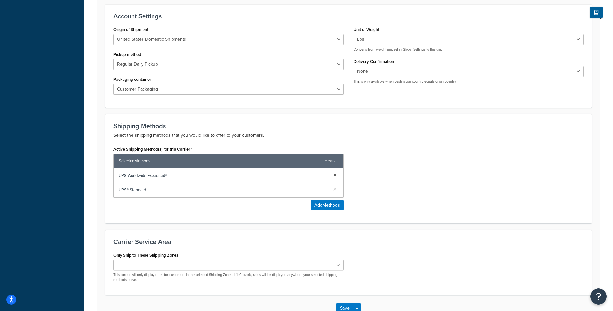
click at [334, 189] on link at bounding box center [335, 189] width 7 height 7
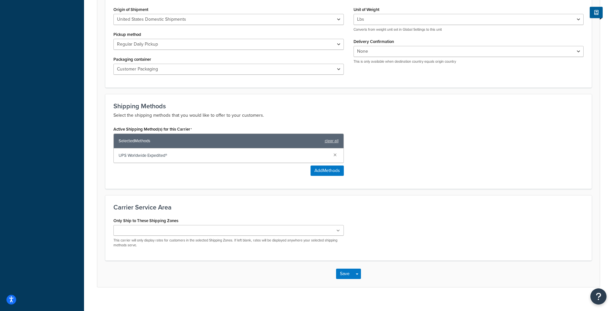
scroll to position [288, 0]
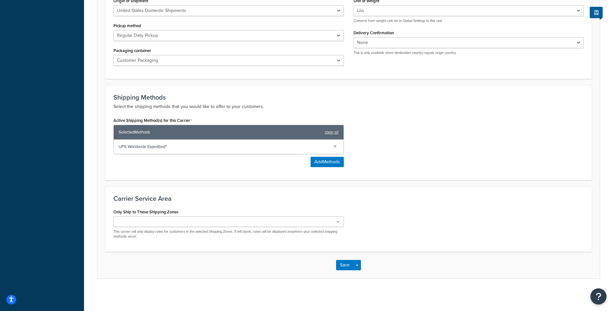
click at [258, 222] on ul at bounding box center [228, 221] width 230 height 11
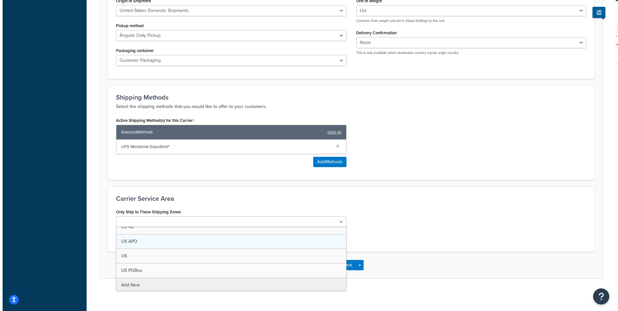
scroll to position [8, 0]
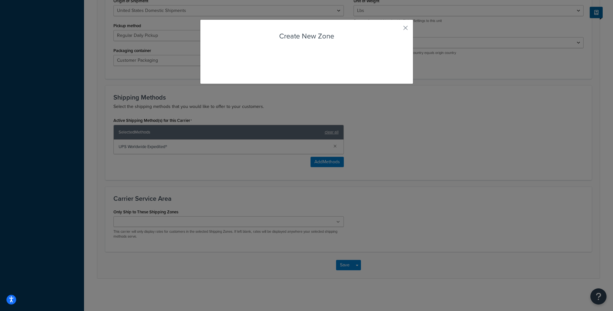
click at [246, 280] on div "Carrier: UPS® Disabled Basic Date & Time Package Fees Optional Advanced You are…" at bounding box center [348, 21] width 529 height 548
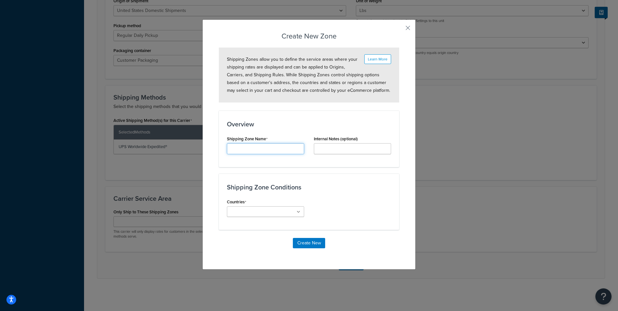
click at [263, 147] on input "Carrier Title Internal" at bounding box center [265, 148] width 77 height 11
type input "[GEOGRAPHIC_DATA]"
click at [271, 215] on input "Countries" at bounding box center [257, 212] width 57 height 7
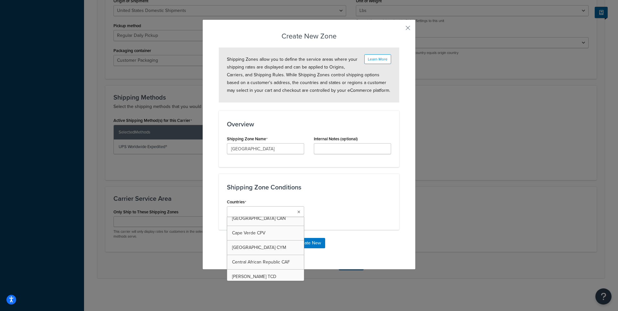
scroll to position [582, 0]
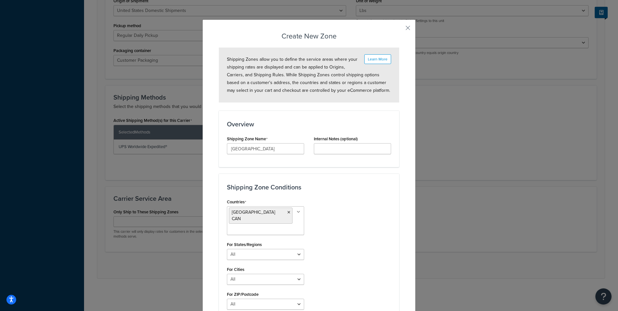
click at [345, 225] on div "Countries Canada CAN All Countries ALL United States USA Afghanistan AFG Albani…" at bounding box center [309, 255] width 174 height 117
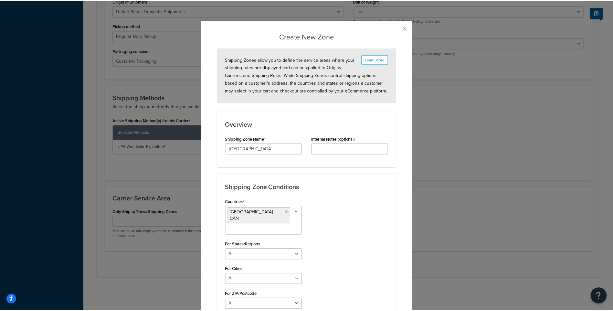
scroll to position [45, 0]
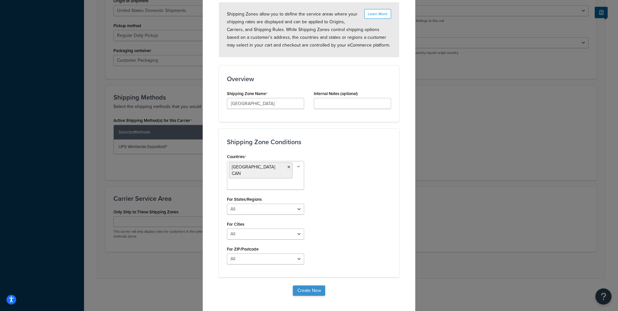
click at [307, 285] on button "Create New" at bounding box center [309, 290] width 32 height 10
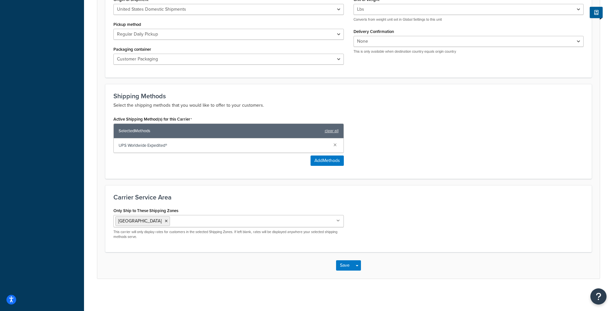
scroll to position [326, 0]
click at [341, 266] on button "Save" at bounding box center [344, 265] width 17 height 10
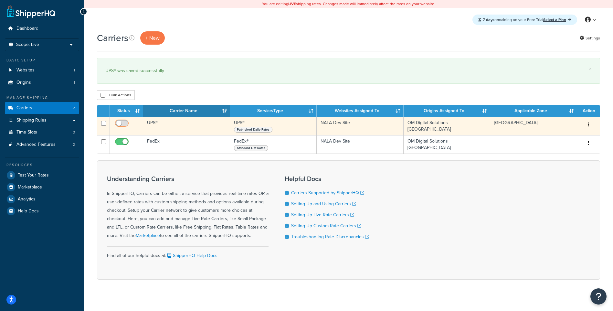
click at [117, 126] on input "checkbox" at bounding box center [123, 125] width 18 height 8
checkbox input "true"
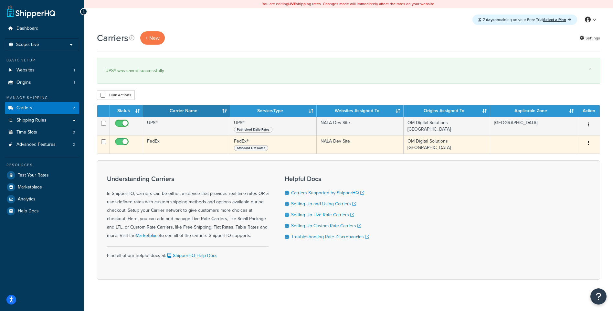
click at [588, 144] on icon "button" at bounding box center [588, 143] width 1 height 5
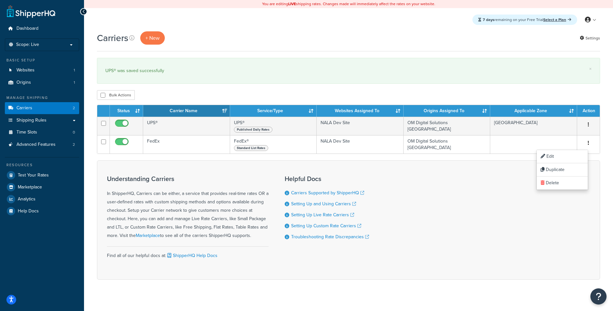
click at [279, 57] on div "Carriers + New Settings × UPS® was saved successfully Bulk Actions Duplicate [G…" at bounding box center [348, 166] width 529 height 271
